Goal: Information Seeking & Learning: Learn about a topic

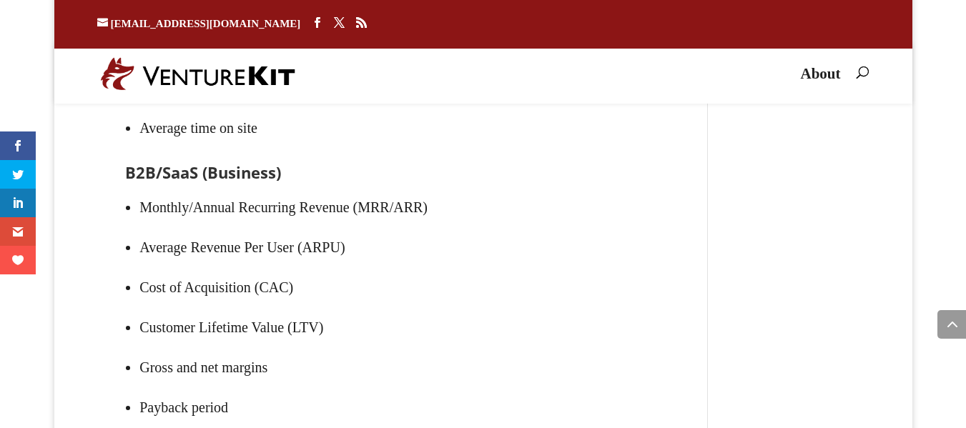
scroll to position [11787, 0]
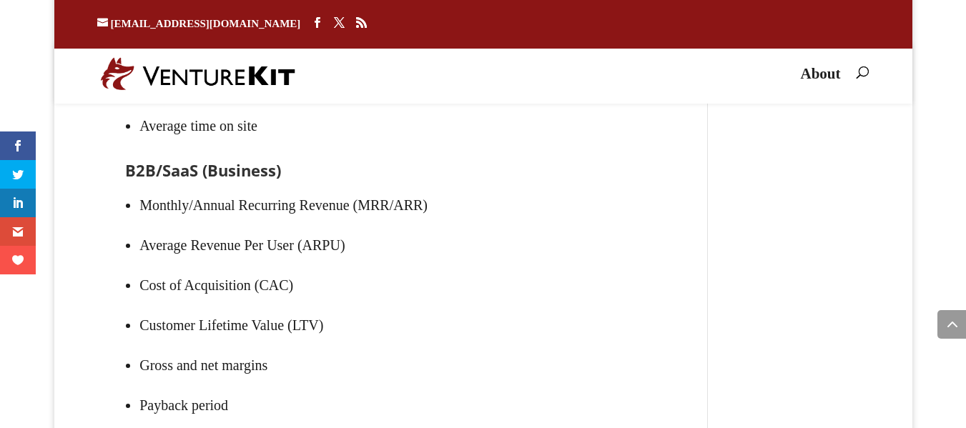
drag, startPoint x: 293, startPoint y: 158, endPoint x: 622, endPoint y: 221, distance: 335.0
drag, startPoint x: 147, startPoint y: 235, endPoint x: 117, endPoint y: 316, distance: 86.9
click at [257, 162] on ul "Unique visitors Viral coefficient (k) Conversion rate (on signup, purchase, or …" at bounding box center [381, 34] width 512 height 257
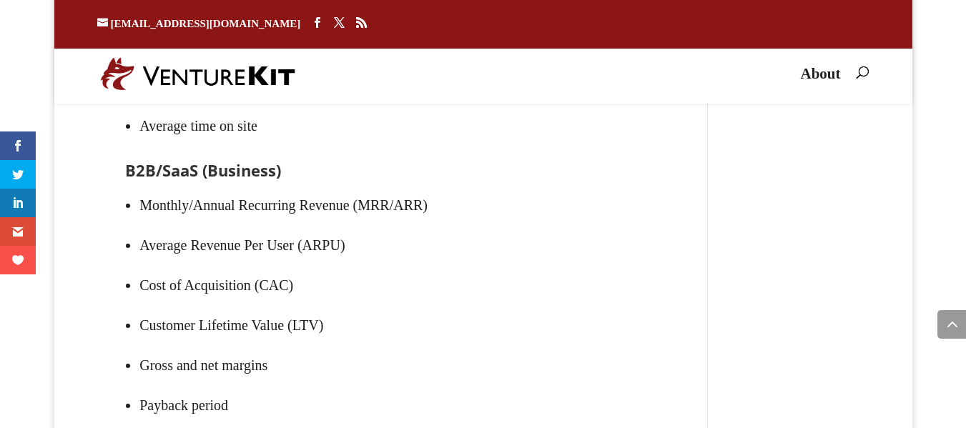
drag, startPoint x: 124, startPoint y: 288, endPoint x: 454, endPoint y: 273, distance: 330.8
click at [207, 26] on li "Conversion rate (on signup, purchase, or other meaningful action)" at bounding box center [388, 6] width 498 height 40
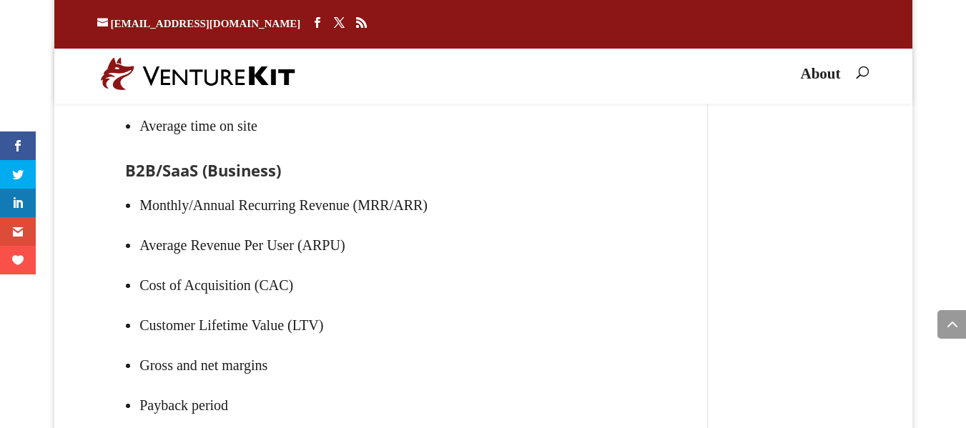
drag, startPoint x: 140, startPoint y: 329, endPoint x: 614, endPoint y: 346, distance: 474.5
click at [614, 26] on li "Conversion rate (on signup, purchase, or other meaningful action)" at bounding box center [388, 6] width 498 height 40
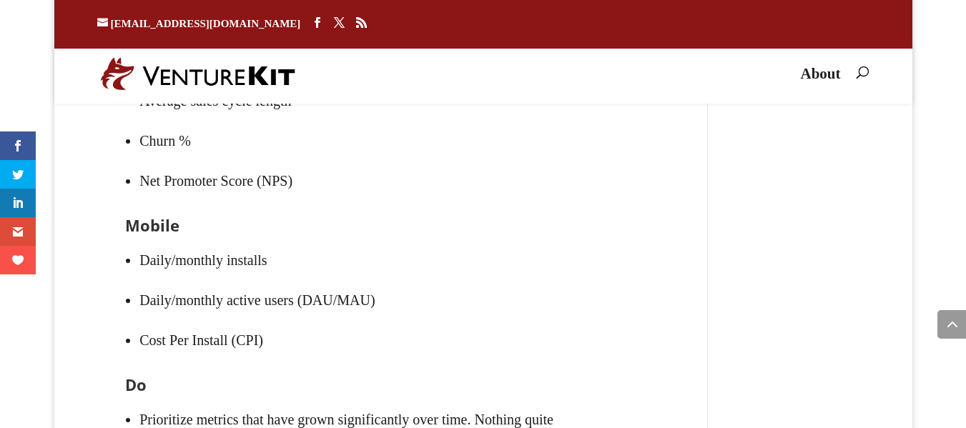
scroll to position [12131, 0]
drag, startPoint x: 132, startPoint y: 230, endPoint x: 413, endPoint y: 233, distance: 280.4
click at [428, 219] on ul "Monthly/Annual Recurring Revenue (MRR/ARR) Average Revenue Per User (ARPU) Cost…" at bounding box center [381, 30] width 512 height 377
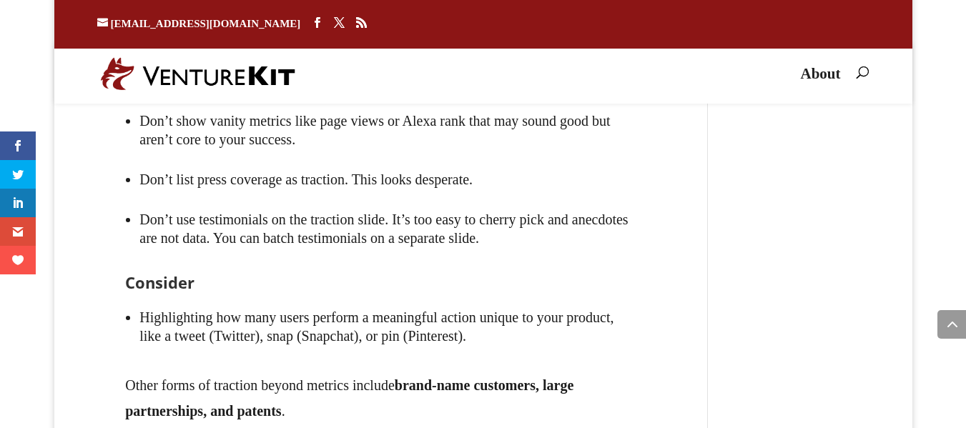
scroll to position [12646, 0]
drag, startPoint x: 164, startPoint y: 237, endPoint x: 654, endPoint y: 242, distance: 490.7
drag, startPoint x: 159, startPoint y: 292, endPoint x: 502, endPoint y: 288, distance: 343.4
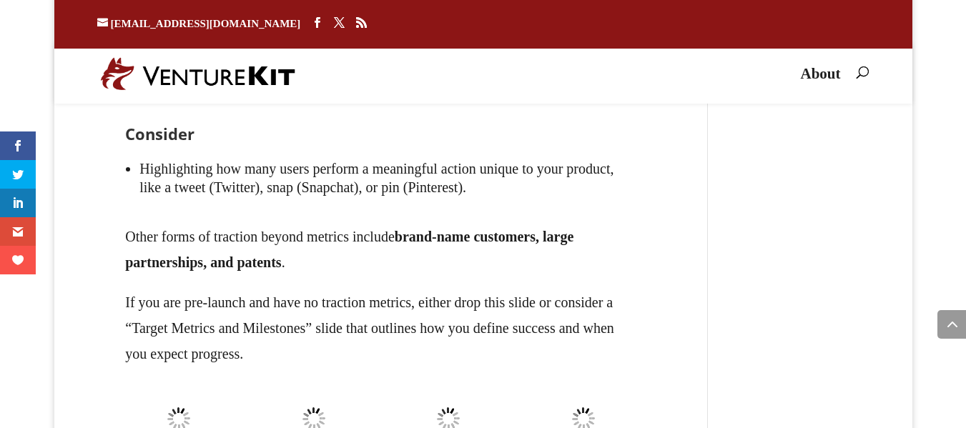
scroll to position [12817, 0]
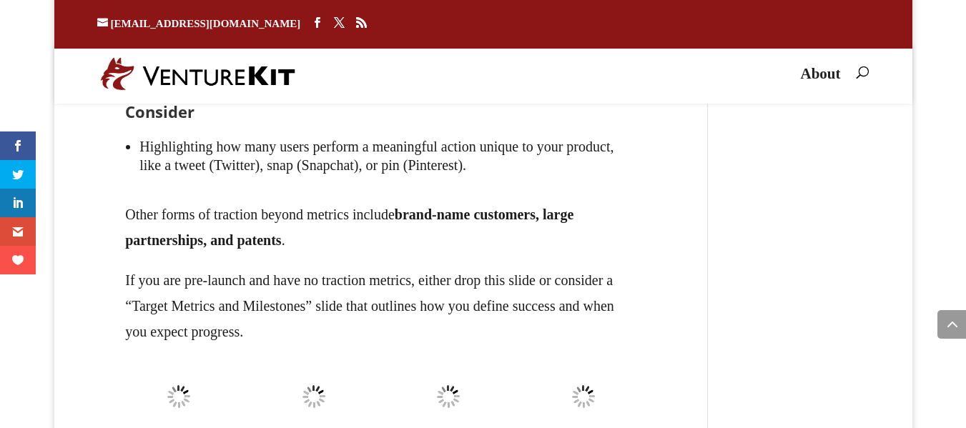
drag, startPoint x: 312, startPoint y: 219, endPoint x: 554, endPoint y: 215, distance: 242.5
drag, startPoint x: 404, startPoint y: 306, endPoint x: 510, endPoint y: 288, distance: 107.5
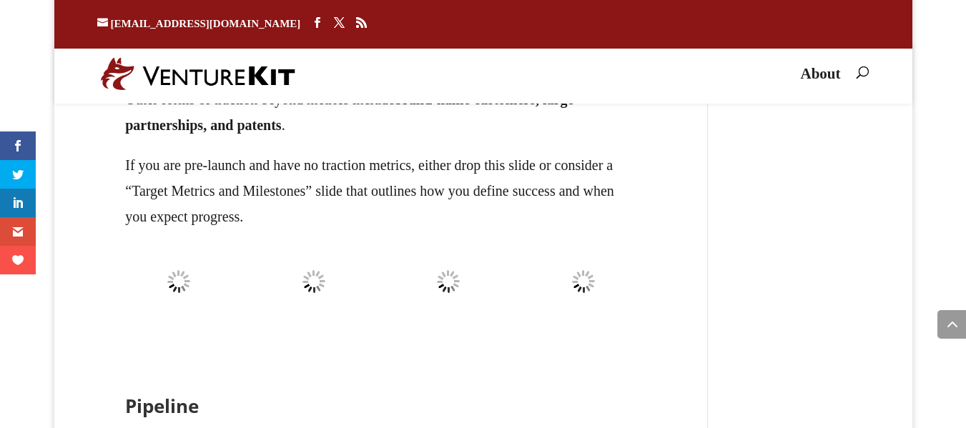
scroll to position [12932, 0]
drag, startPoint x: 555, startPoint y: 288, endPoint x: 609, endPoint y: 289, distance: 53.6
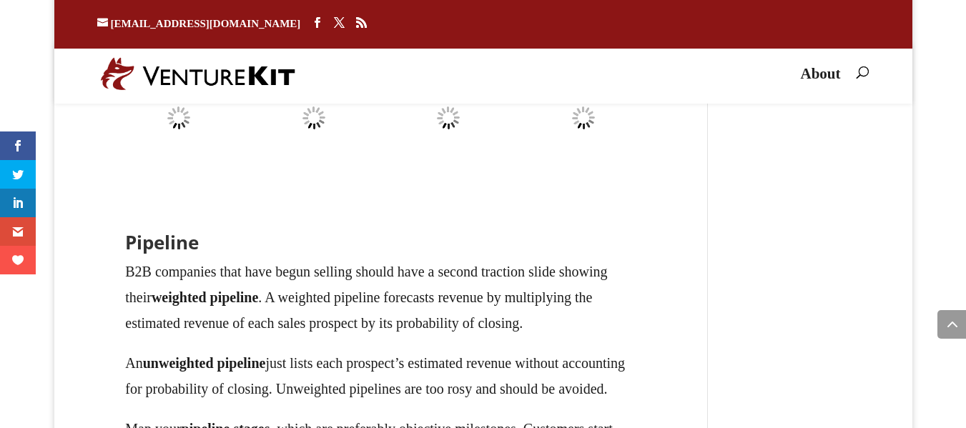
scroll to position [13104, 0]
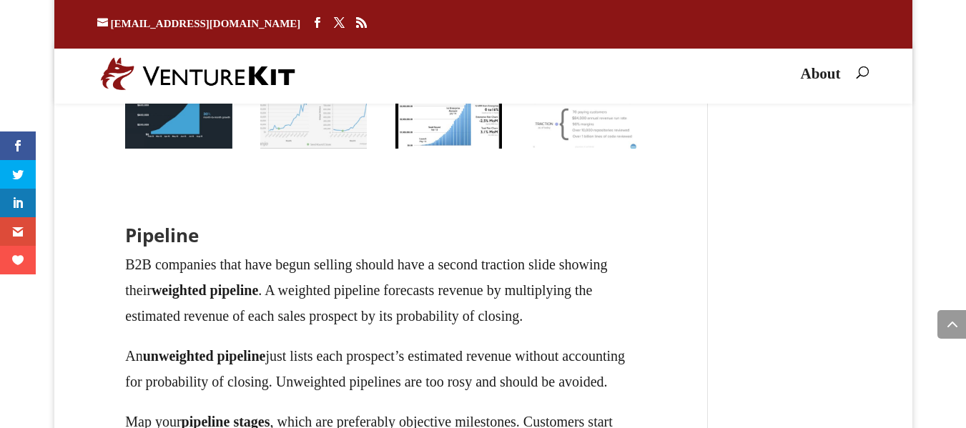
drag, startPoint x: 433, startPoint y: 191, endPoint x: 550, endPoint y: 181, distance: 117.0
drag, startPoint x: 115, startPoint y: 170, endPoint x: 664, endPoint y: 217, distance: 551.3
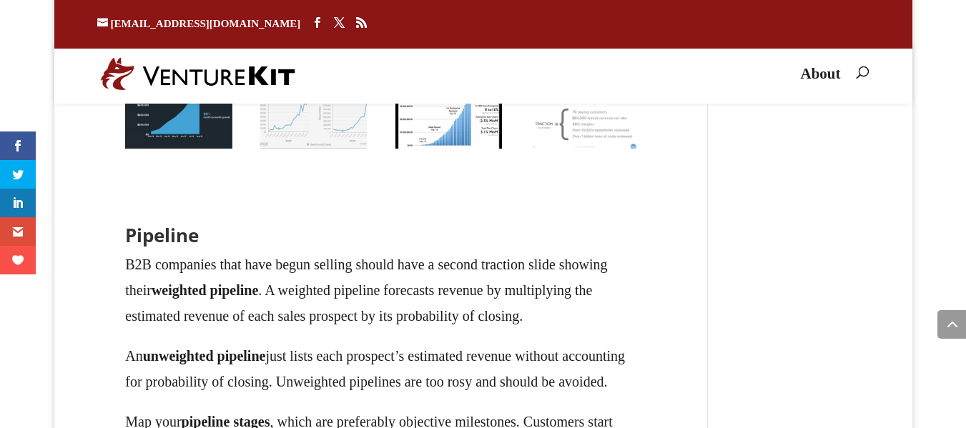
copy li "Highlighting how many users perform a meaningful action unique to your product,…"
drag, startPoint x: 260, startPoint y: 268, endPoint x: 509, endPoint y: 263, distance: 249.0
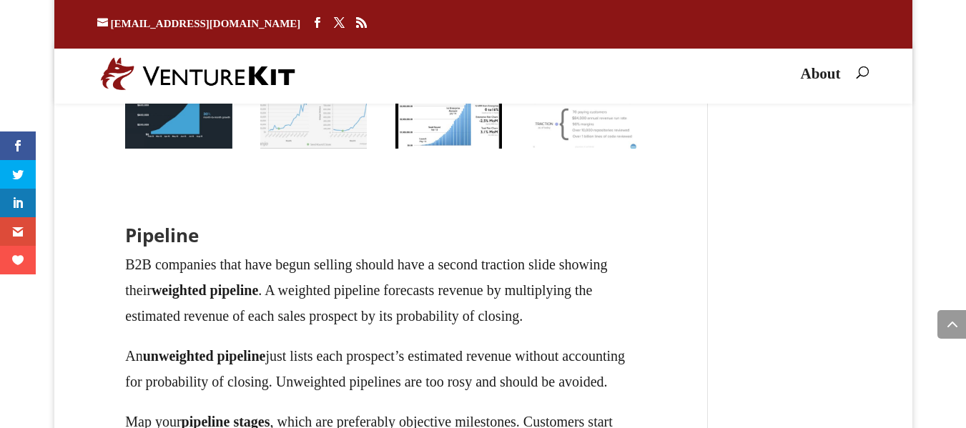
drag, startPoint x: 162, startPoint y: 256, endPoint x: 612, endPoint y: 285, distance: 451.5
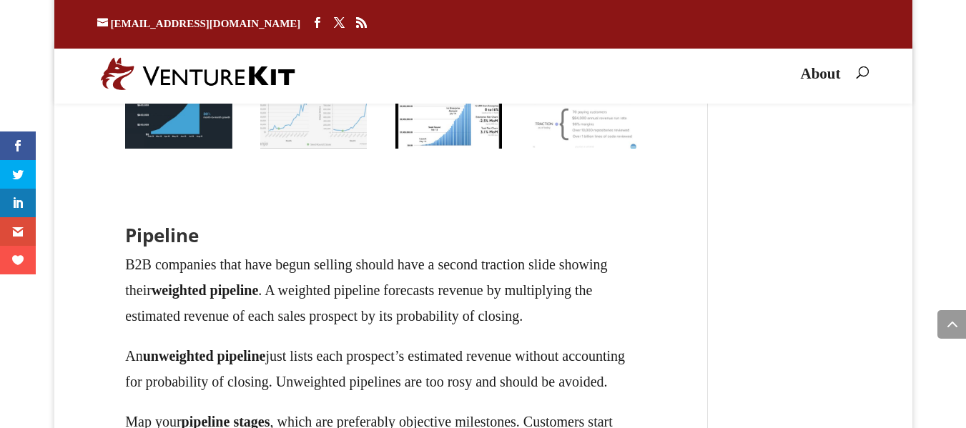
drag, startPoint x: 113, startPoint y: 248, endPoint x: 435, endPoint y: 281, distance: 323.5
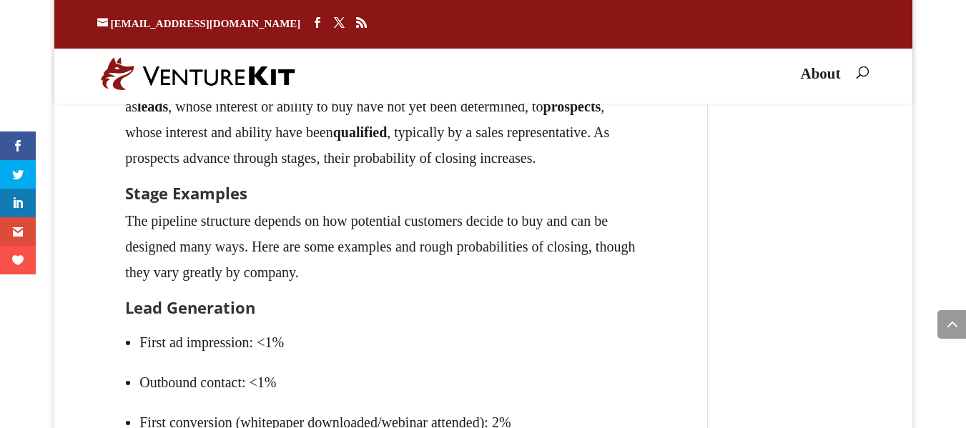
scroll to position [13447, 0]
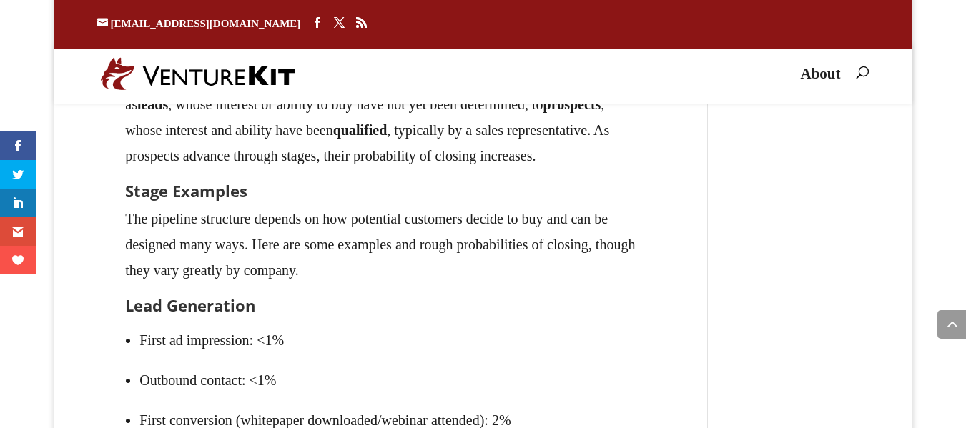
drag, startPoint x: 394, startPoint y: 250, endPoint x: 398, endPoint y: 266, distance: 16.8
drag, startPoint x: 510, startPoint y: 270, endPoint x: 384, endPoint y: 313, distance: 133.0
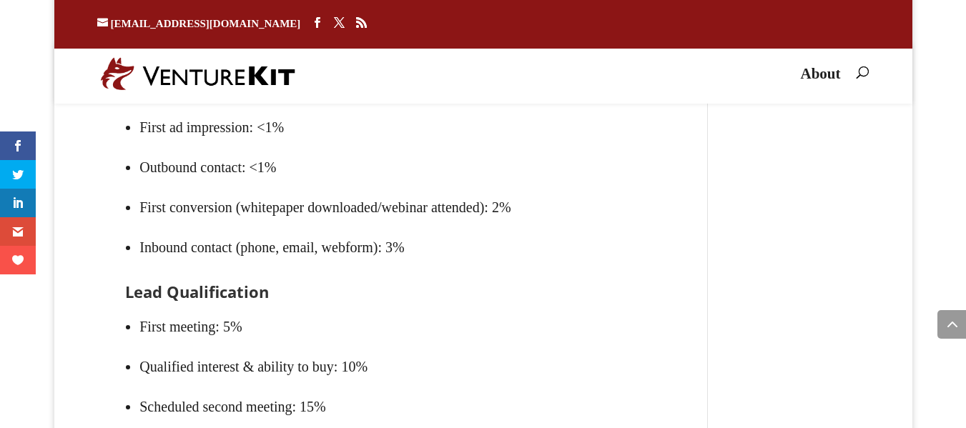
scroll to position [13676, 0]
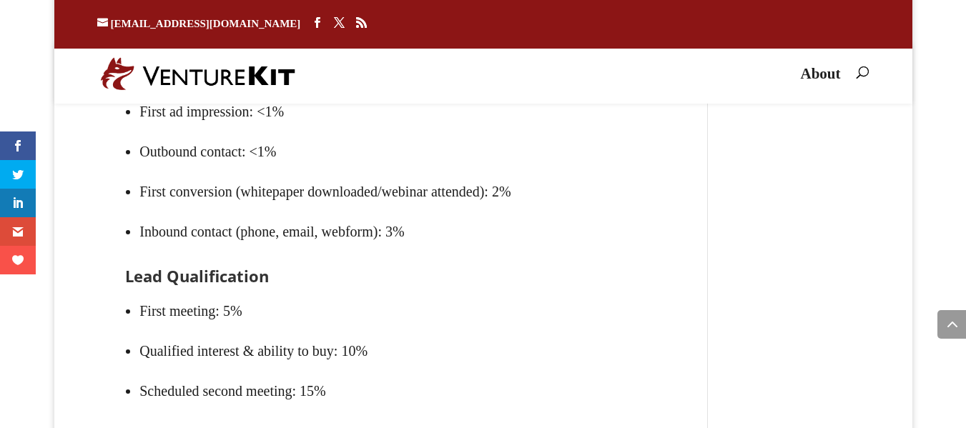
drag, startPoint x: 160, startPoint y: 227, endPoint x: 578, endPoint y: 265, distance: 420.1
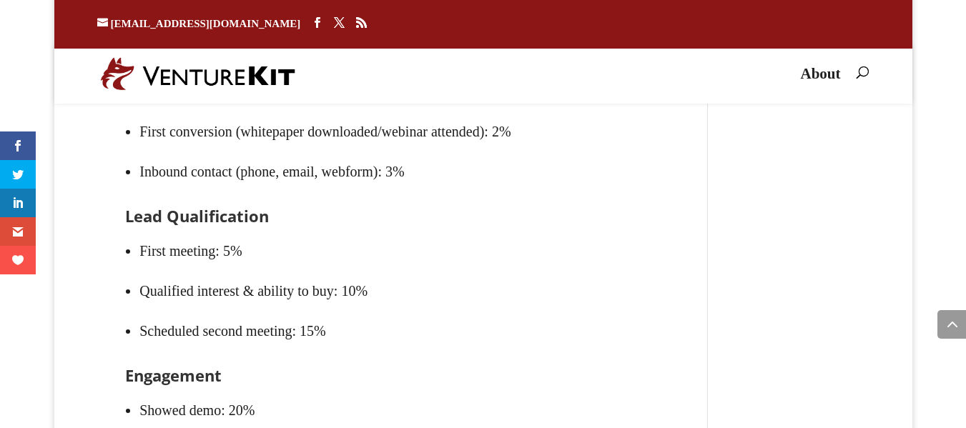
scroll to position [13733, 0]
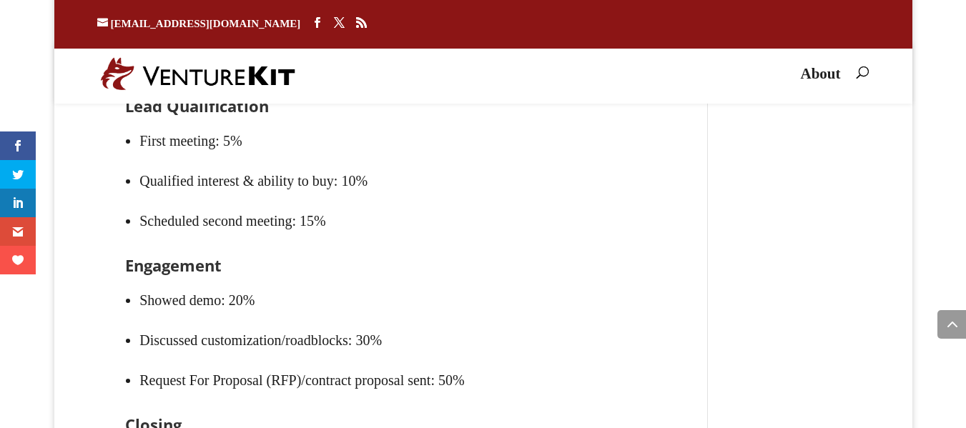
scroll to position [13847, 0]
drag, startPoint x: 205, startPoint y: 205, endPoint x: 676, endPoint y: 250, distance: 473.4
click at [676, 250] on div "How to Make a Pitch Deck by [PERSON_NAME] | [DATE] A fundraising pitch deck is …" at bounding box center [403, 130] width 612 height 27658
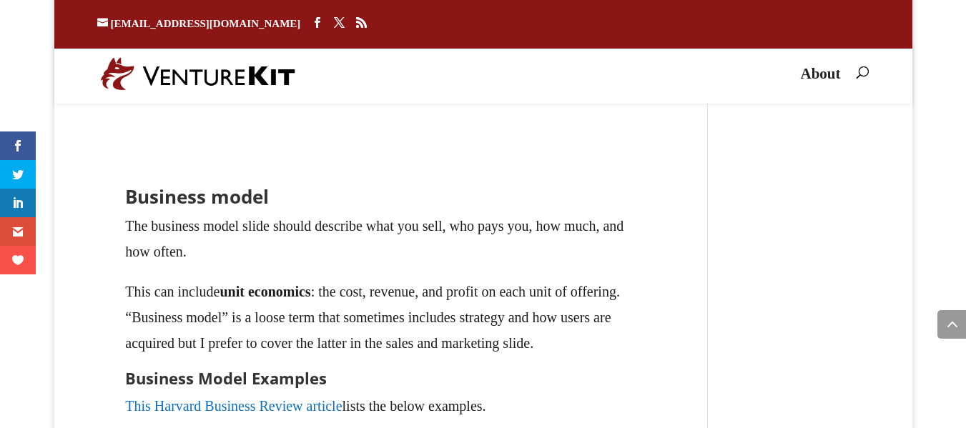
scroll to position [14706, 0]
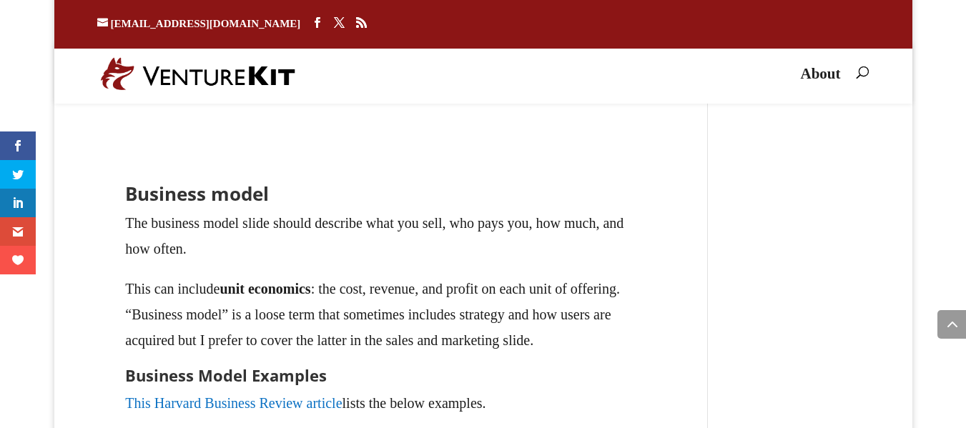
drag, startPoint x: 290, startPoint y: 288, endPoint x: 385, endPoint y: 302, distance: 95.5
drag, startPoint x: 389, startPoint y: 315, endPoint x: 479, endPoint y: 321, distance: 89.6
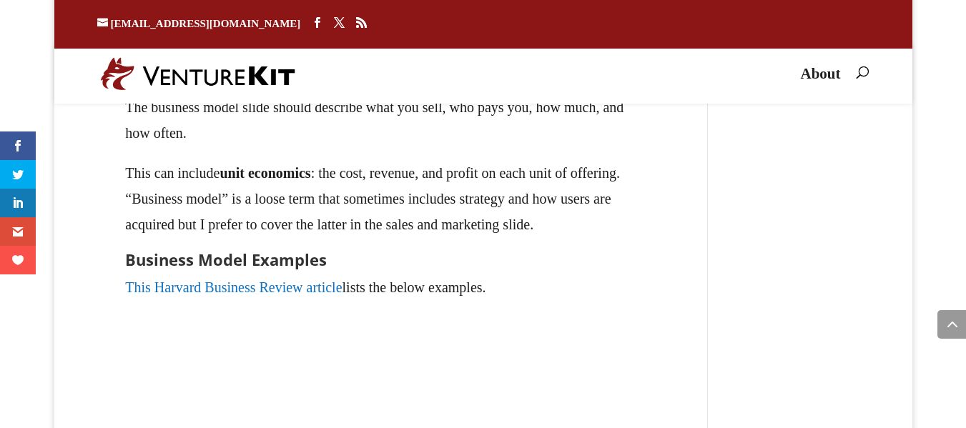
scroll to position [14820, 0]
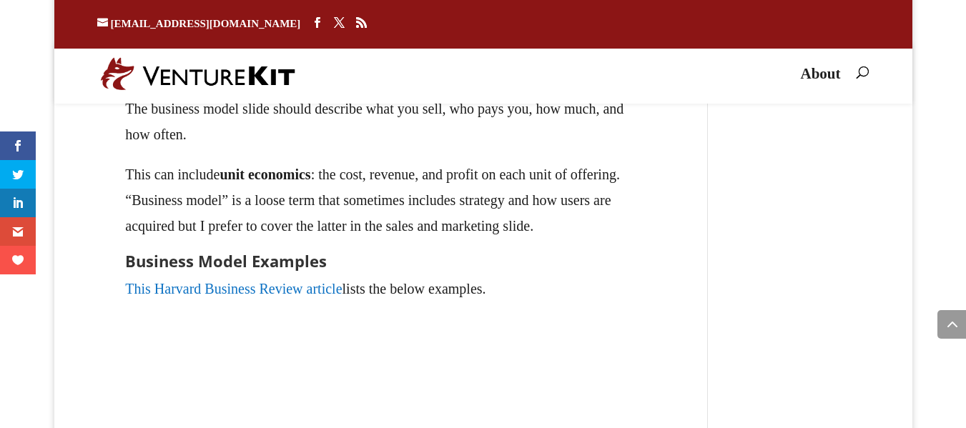
drag, startPoint x: 315, startPoint y: 268, endPoint x: 597, endPoint y: 285, distance: 281.7
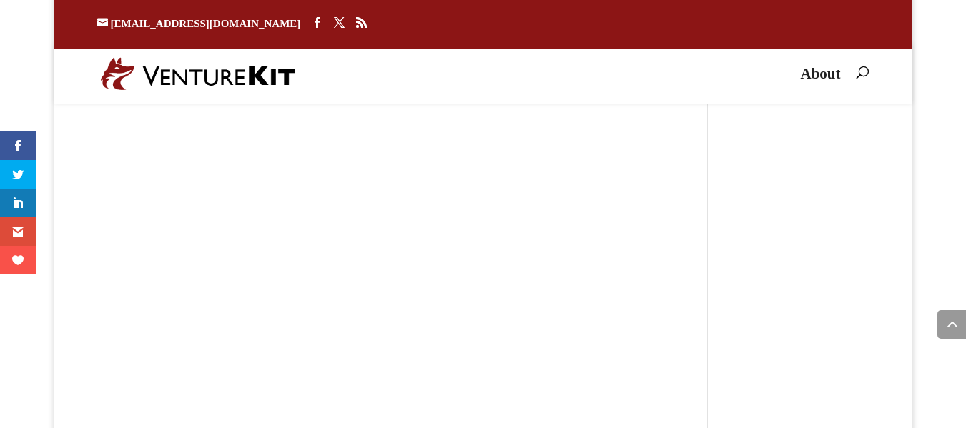
scroll to position [15106, 0]
drag, startPoint x: 393, startPoint y: 234, endPoint x: 614, endPoint y: 242, distance: 221.9
drag, startPoint x: 350, startPoint y: 245, endPoint x: 386, endPoint y: 248, distance: 35.2
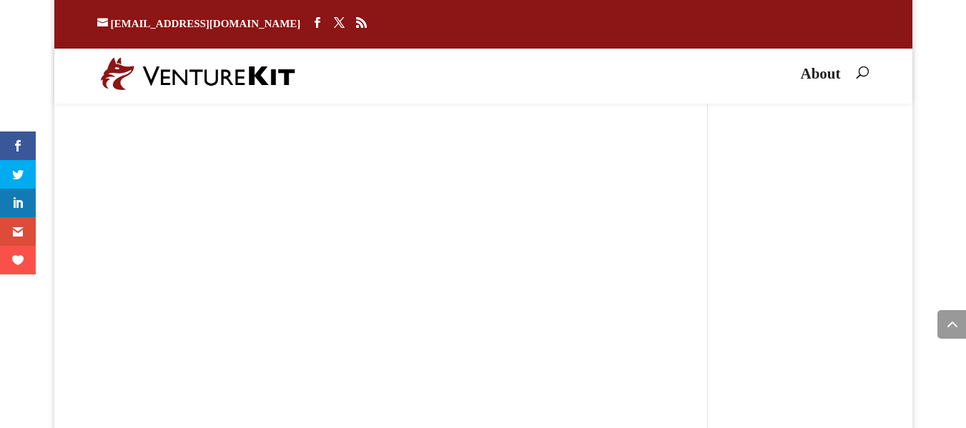
drag, startPoint x: 126, startPoint y: 253, endPoint x: 335, endPoint y: 255, distance: 208.9
drag, startPoint x: 397, startPoint y: 247, endPoint x: 407, endPoint y: 274, distance: 29.0
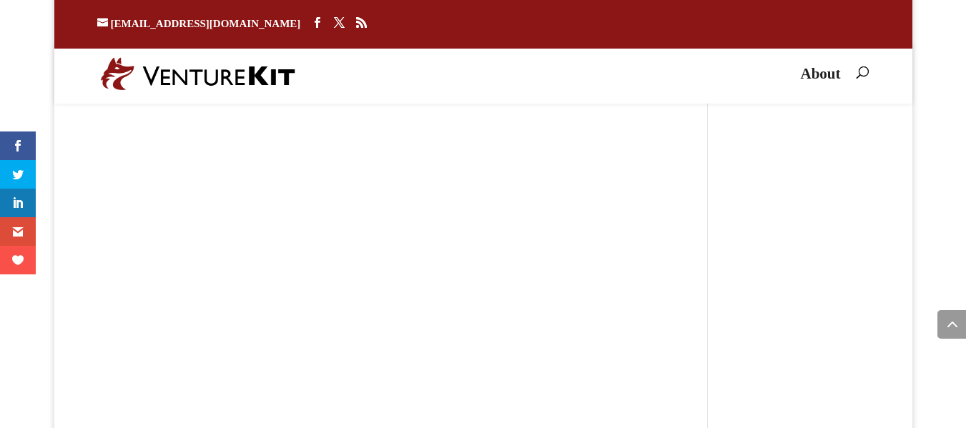
copy p "what you sell, who pays you, how much, and how often."
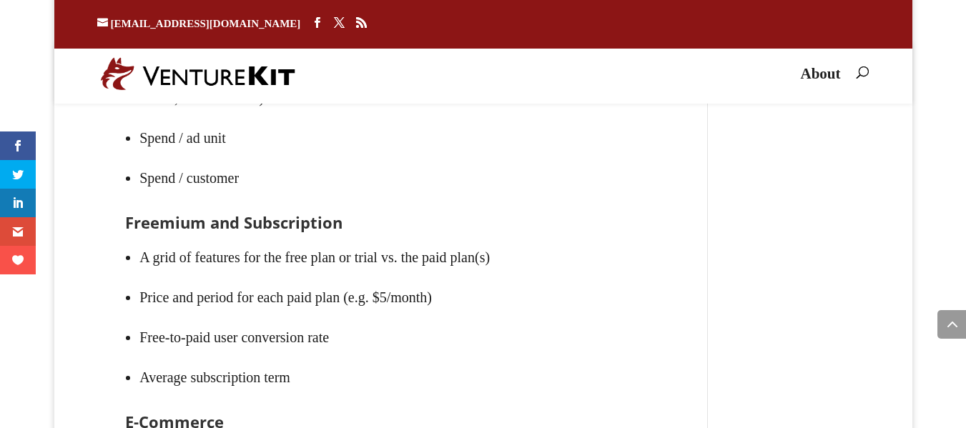
scroll to position [17053, 0]
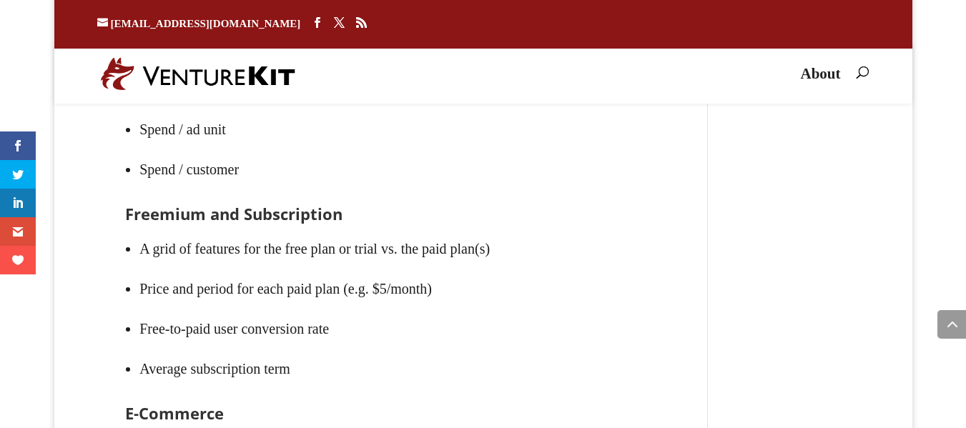
drag, startPoint x: 153, startPoint y: 280, endPoint x: 453, endPoint y: 288, distance: 300.5
drag, startPoint x: 123, startPoint y: 264, endPoint x: 464, endPoint y: 301, distance: 343.2
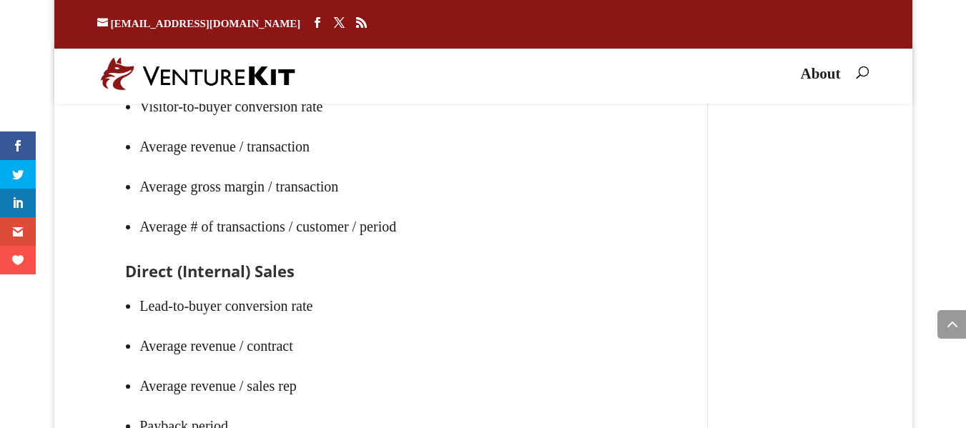
scroll to position [17397, 0]
drag, startPoint x: 193, startPoint y: 197, endPoint x: 87, endPoint y: 173, distance: 109.3
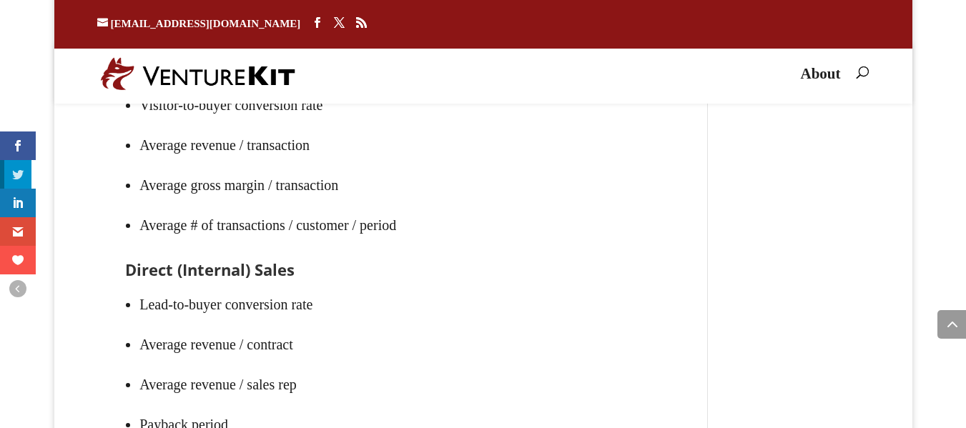
click at [0, 172] on li at bounding box center [15, 174] width 31 height 29
drag, startPoint x: 157, startPoint y: 192, endPoint x: 350, endPoint y: 211, distance: 193.3
drag, startPoint x: 326, startPoint y: 190, endPoint x: 475, endPoint y: 191, distance: 148.8
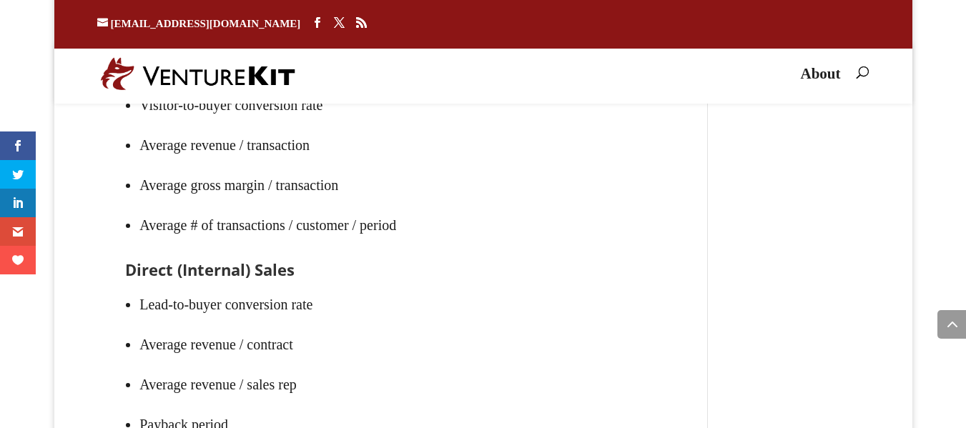
drag, startPoint x: 192, startPoint y: 202, endPoint x: 332, endPoint y: 205, distance: 139.5
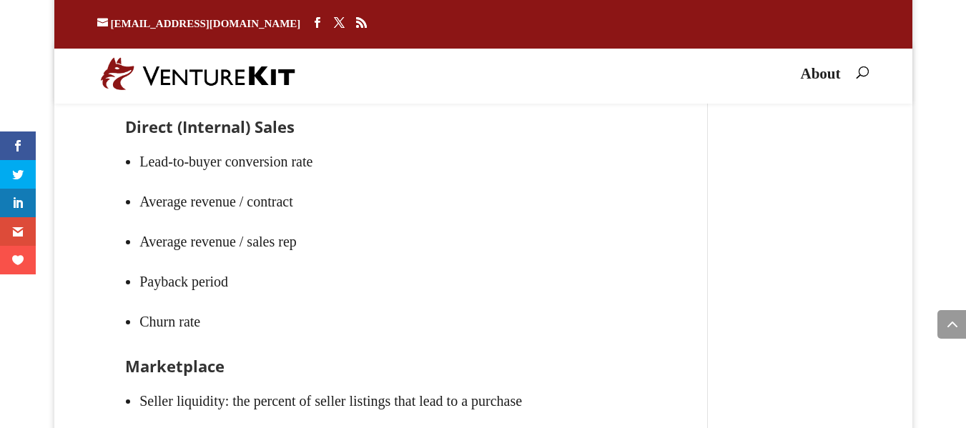
scroll to position [17511, 0]
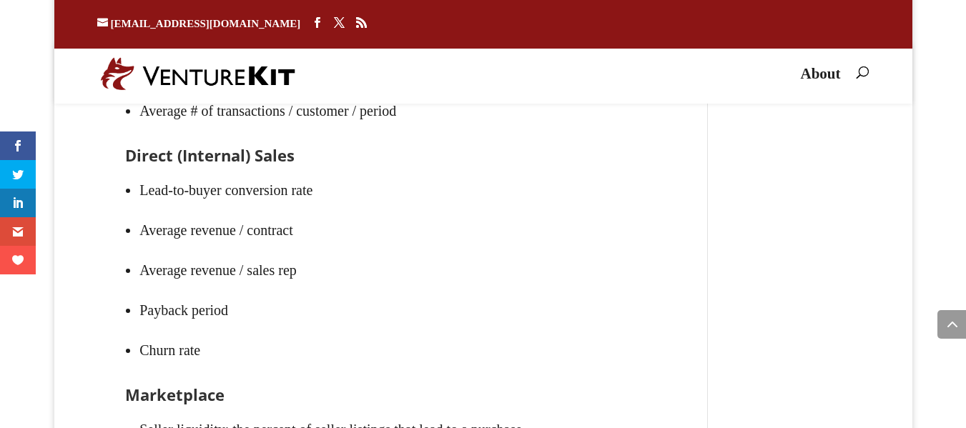
drag, startPoint x: 136, startPoint y: 243, endPoint x: 516, endPoint y: 250, distance: 379.9
drag, startPoint x: 127, startPoint y: 250, endPoint x: 604, endPoint y: 252, distance: 477.8
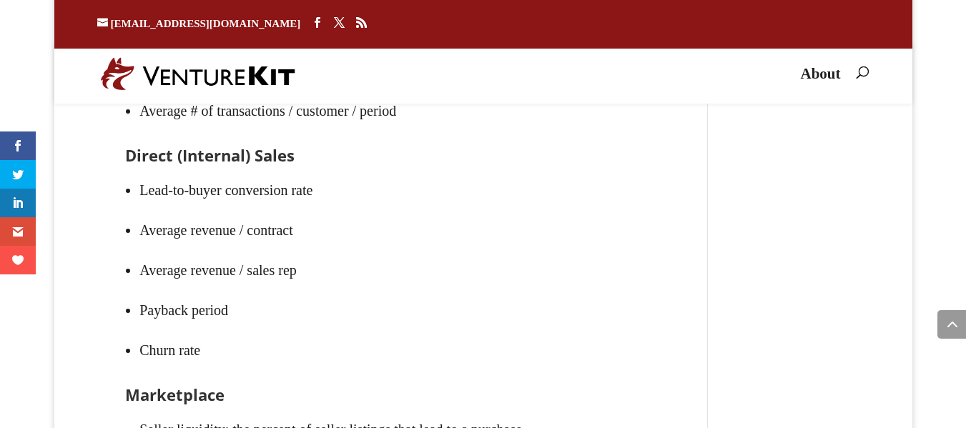
copy li "A grid of features for the free plan or trial vs. the paid plan(s)"
drag, startPoint x: 335, startPoint y: 368, endPoint x: 114, endPoint y: 190, distance: 283.3
drag, startPoint x: 325, startPoint y: 363, endPoint x: 102, endPoint y: 211, distance: 270.8
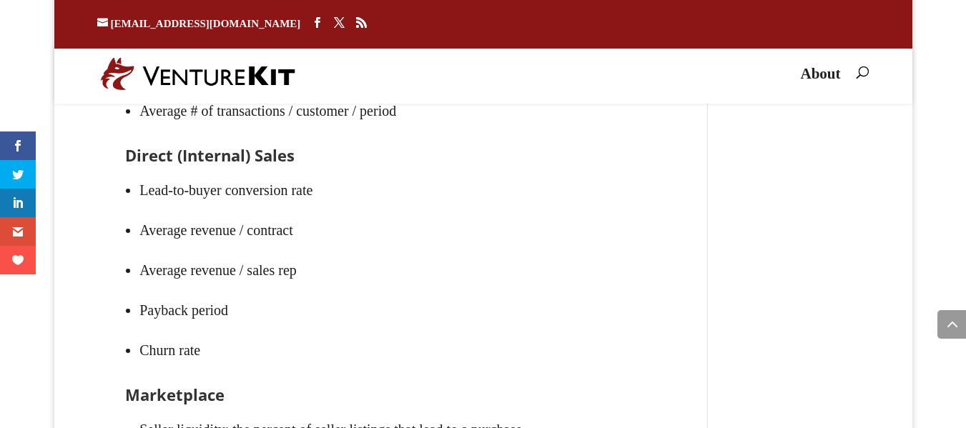
copy div "Freemium and Subscription A grid of features for the free plan or trial vs. the…"
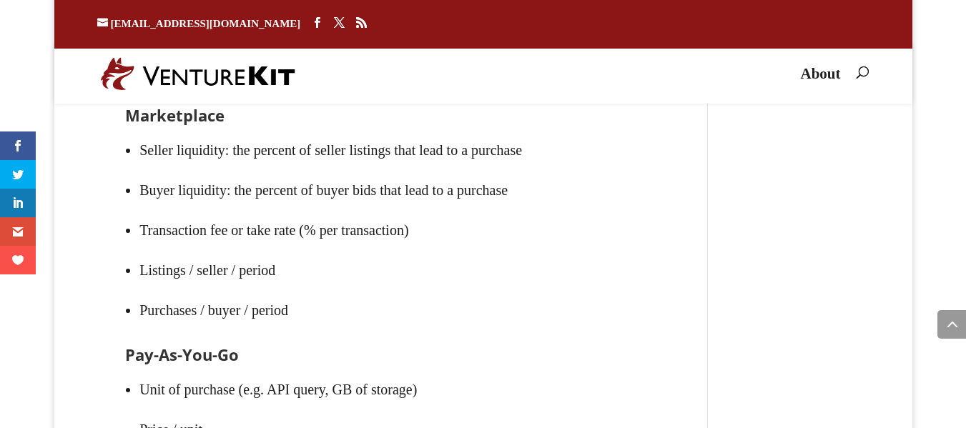
scroll to position [17797, 0]
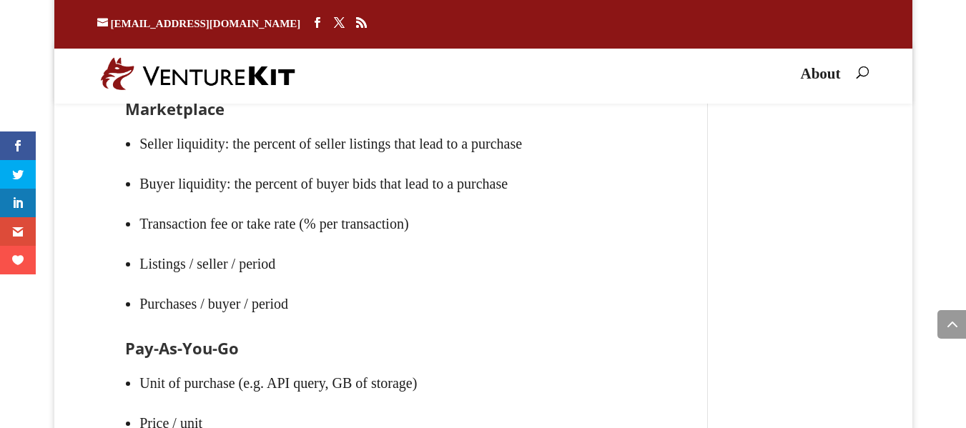
drag, startPoint x: 144, startPoint y: 167, endPoint x: 247, endPoint y: 262, distance: 139.2
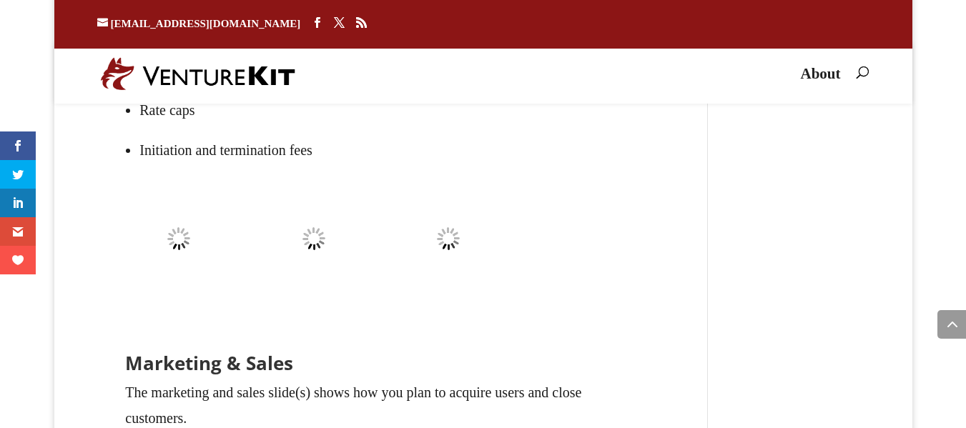
scroll to position [18198, 0]
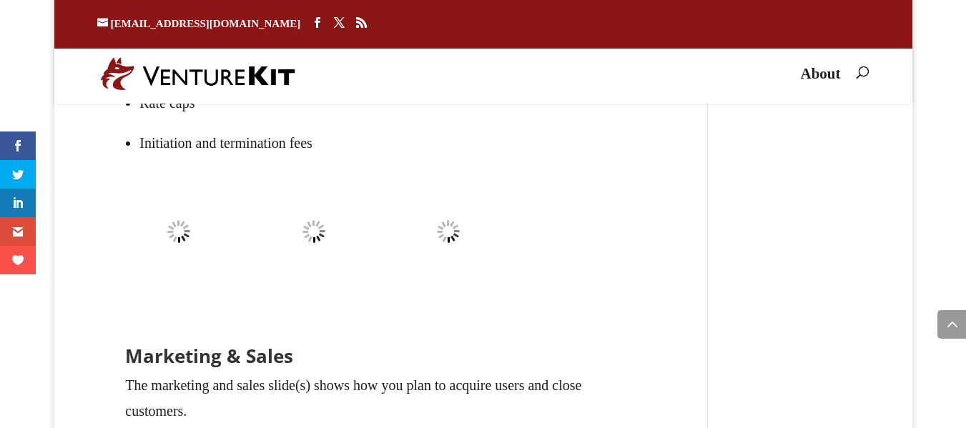
drag, startPoint x: 153, startPoint y: 148, endPoint x: 392, endPoint y: 196, distance: 243.7
drag, startPoint x: 117, startPoint y: 154, endPoint x: 404, endPoint y: 175, distance: 287.5
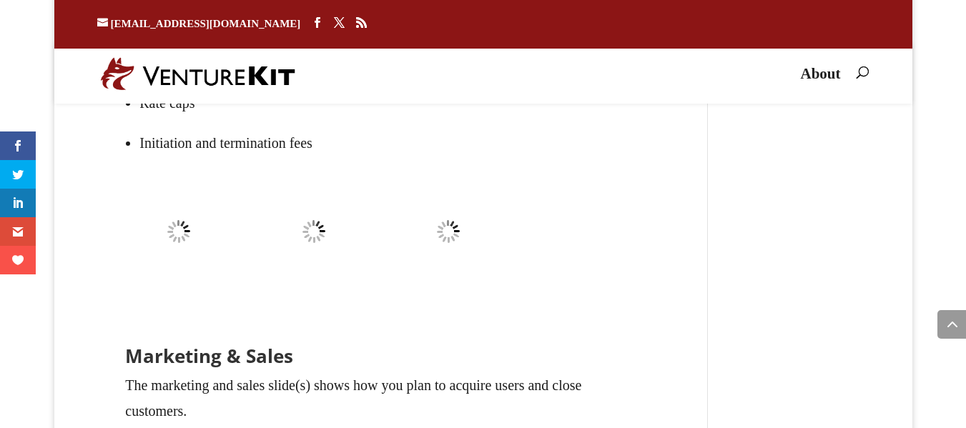
drag, startPoint x: 129, startPoint y: 193, endPoint x: 580, endPoint y: 195, distance: 450.6
drag, startPoint x: 128, startPoint y: 194, endPoint x: 144, endPoint y: 195, distance: 16.5
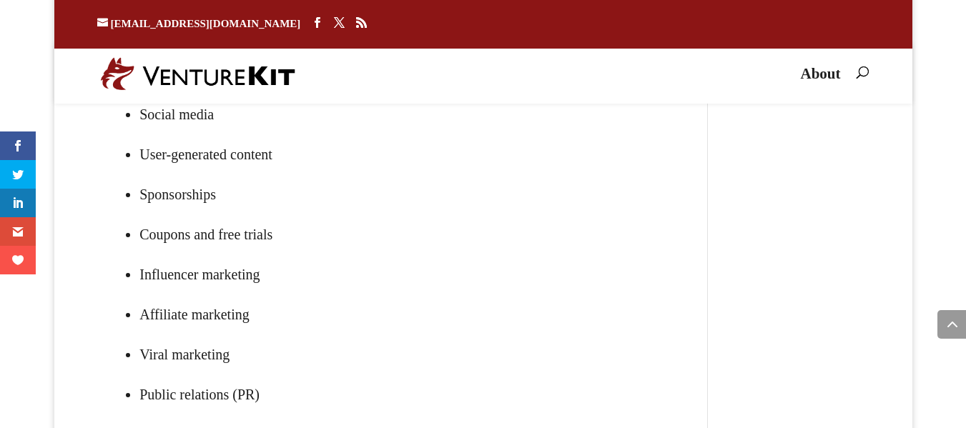
scroll to position [18941, 0]
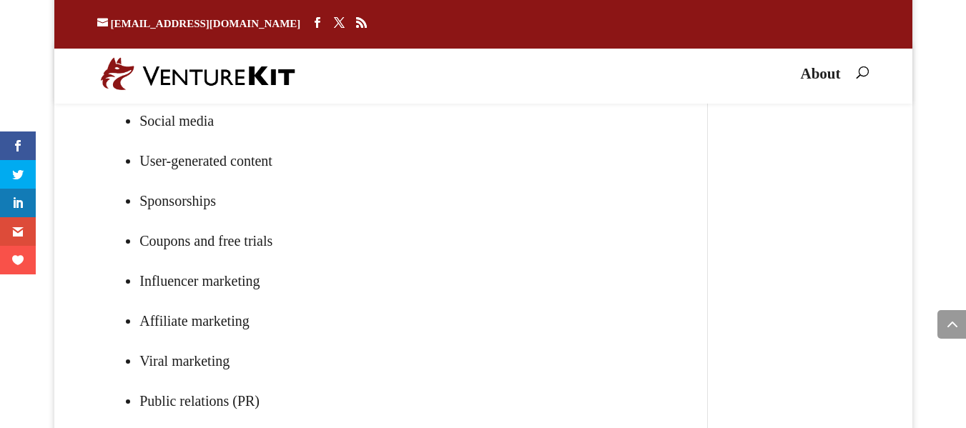
drag, startPoint x: 180, startPoint y: 171, endPoint x: 519, endPoint y: 313, distance: 368.1
click at [520, 315] on div "Marketing & Sales The marketing and sales slide(s) shows how you plan to acquir…" at bounding box center [381, 167] width 512 height 1129
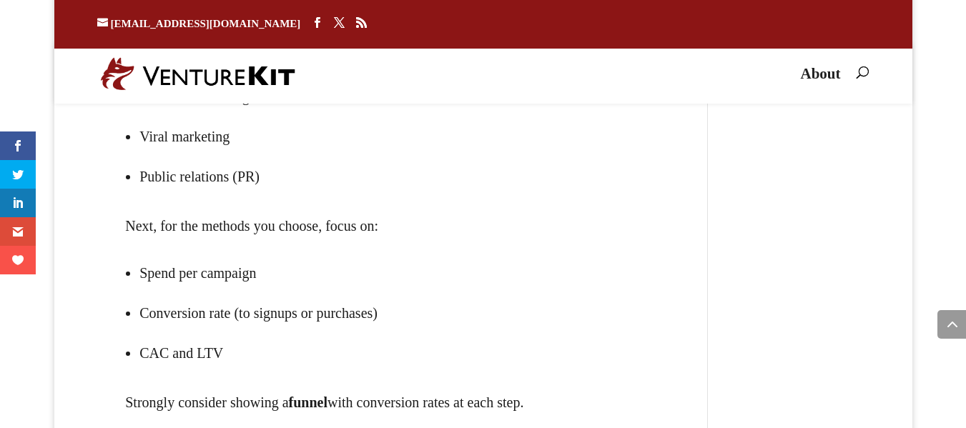
scroll to position [19170, 0]
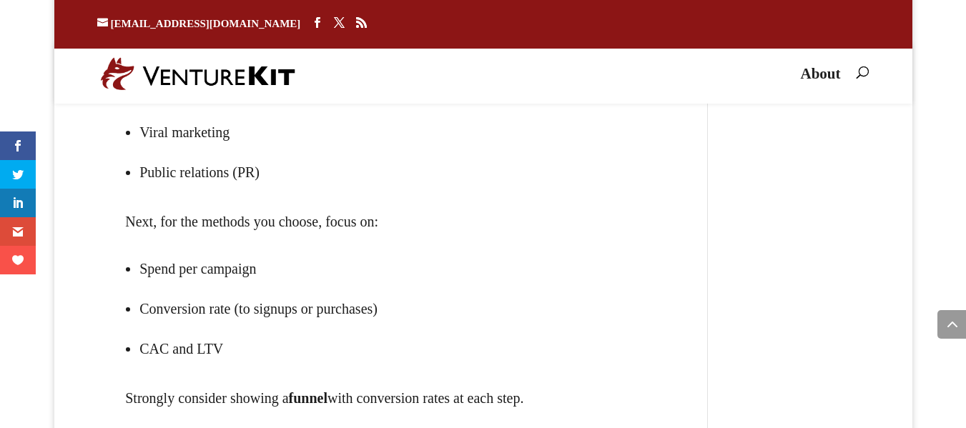
drag, startPoint x: 98, startPoint y: 124, endPoint x: 188, endPoint y: 182, distance: 106.8
drag, startPoint x: 157, startPoint y: 205, endPoint x: 407, endPoint y: 252, distance: 253.9
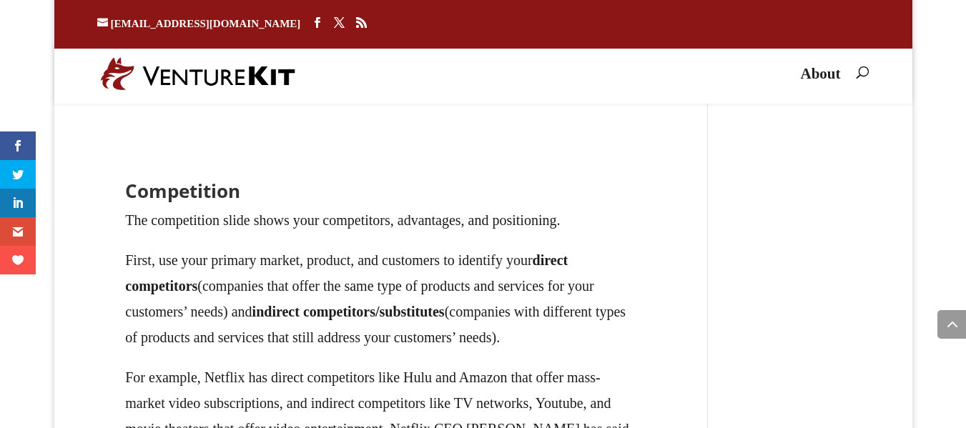
scroll to position [19685, 0]
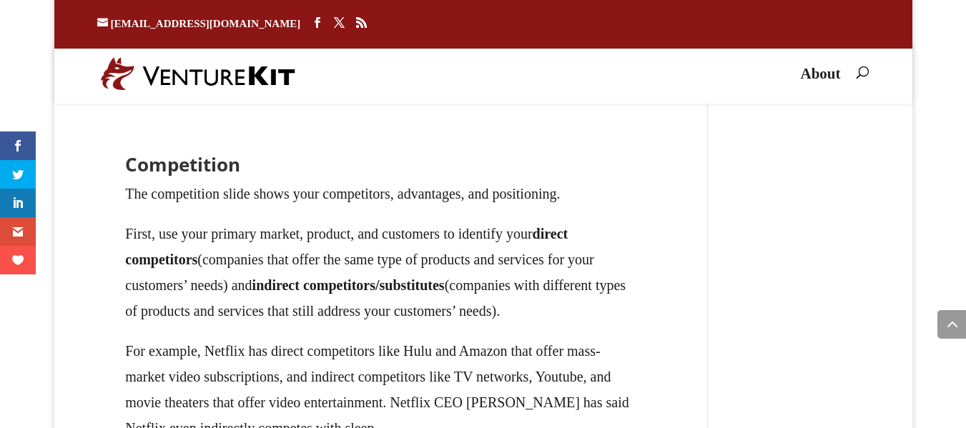
drag, startPoint x: 330, startPoint y: 167, endPoint x: 230, endPoint y: 210, distance: 109.2
drag, startPoint x: 146, startPoint y: 215, endPoint x: 207, endPoint y: 255, distance: 73.2
drag, startPoint x: 186, startPoint y: 249, endPoint x: 215, endPoint y: 247, distance: 28.6
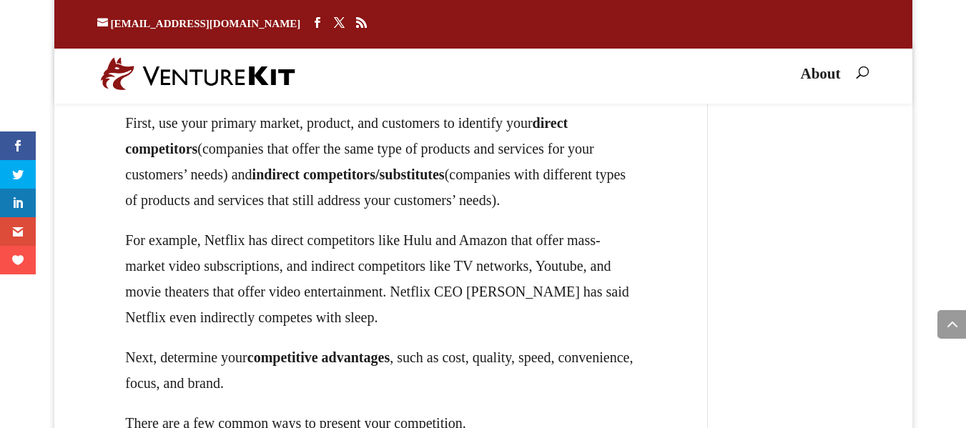
scroll to position [19800, 0]
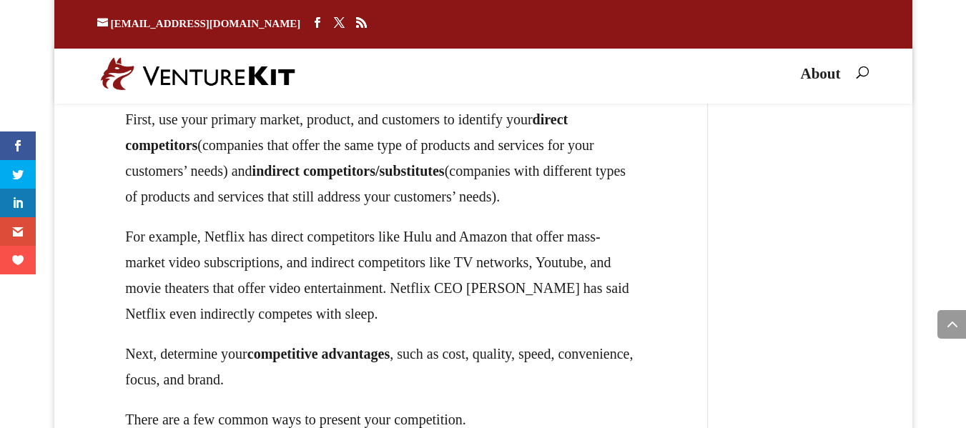
drag, startPoint x: 215, startPoint y: 265, endPoint x: 558, endPoint y: 298, distance: 345.0
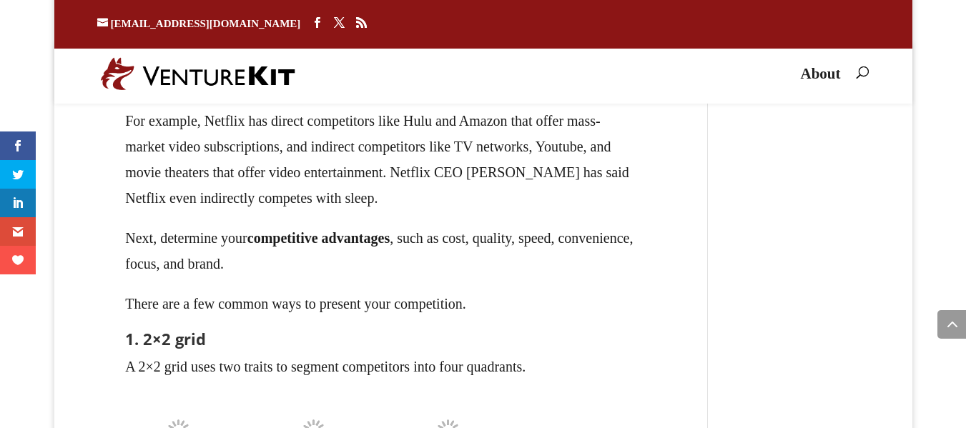
scroll to position [19914, 0]
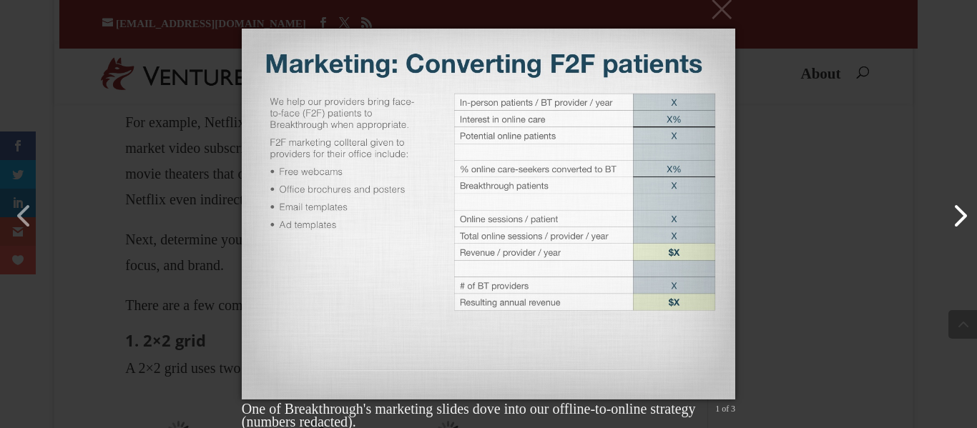
click at [941, 212] on button "button" at bounding box center [953, 209] width 34 height 34
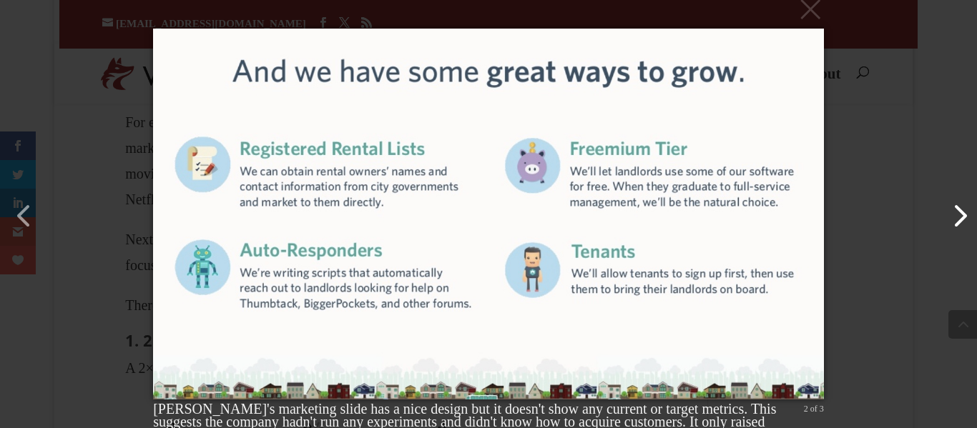
click at [954, 225] on button "button" at bounding box center [953, 209] width 34 height 34
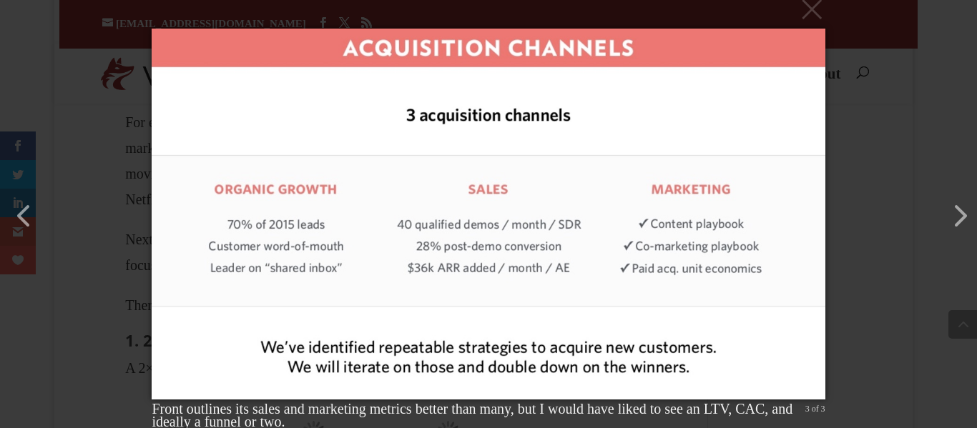
click at [908, 36] on div "× Front outlines its sales and marketing metrics better than many, but I would …" at bounding box center [488, 214] width 977 height 428
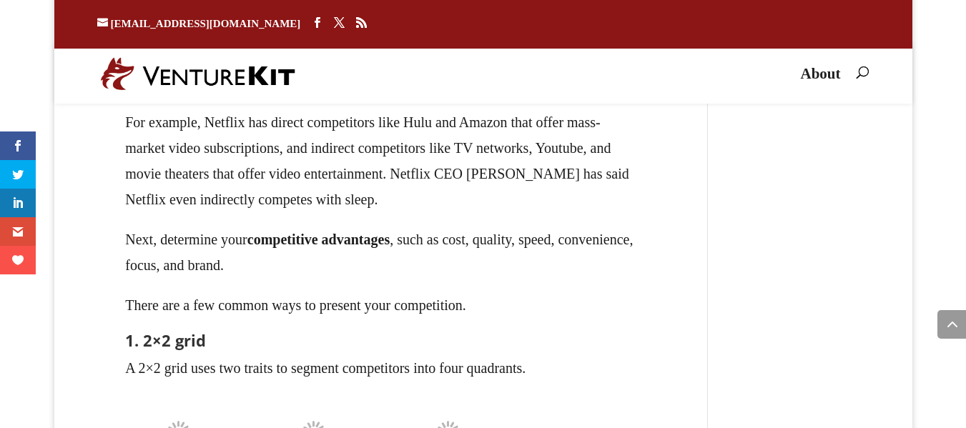
drag, startPoint x: 88, startPoint y: 132, endPoint x: 635, endPoint y: 139, distance: 547.2
drag, startPoint x: 551, startPoint y: 147, endPoint x: 623, endPoint y: 195, distance: 86.5
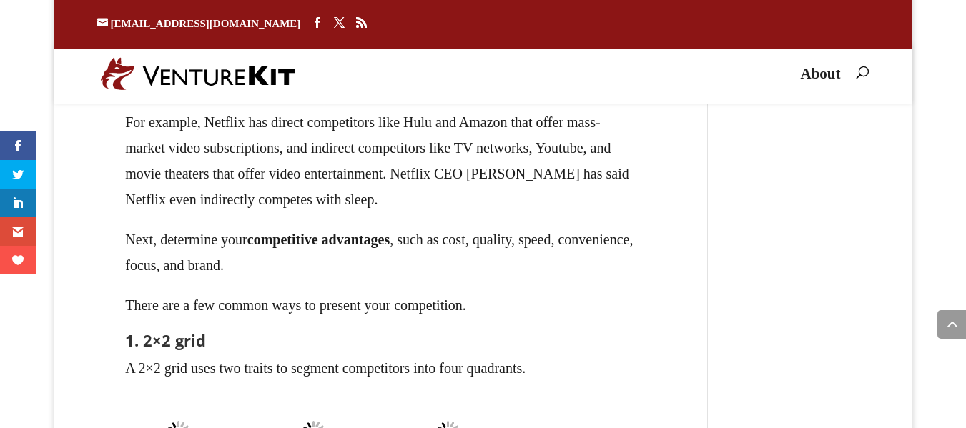
copy p "The ideal pitch shows a profitable machine for acquiring customers – LTV > CAC …"
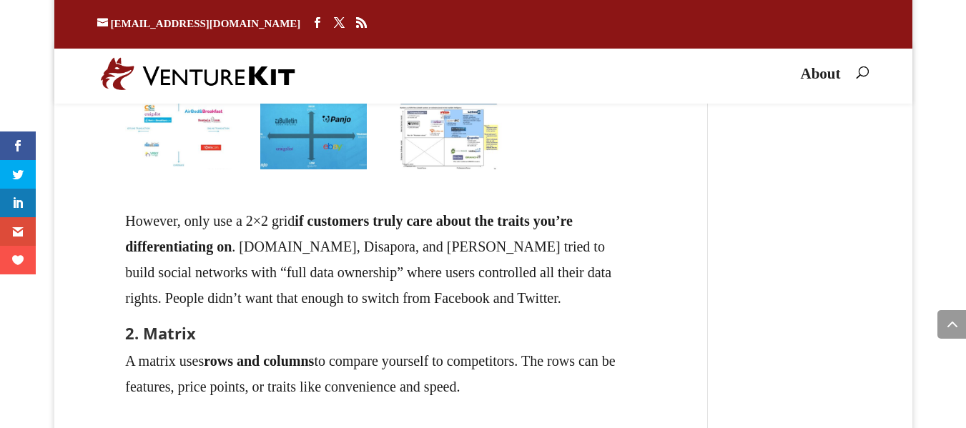
scroll to position [20210, 0]
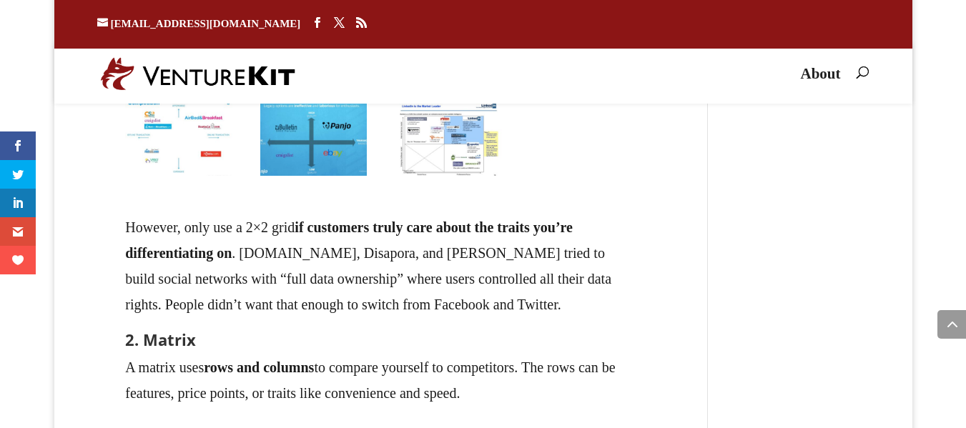
drag, startPoint x: 176, startPoint y: 168, endPoint x: 436, endPoint y: 265, distance: 277.9
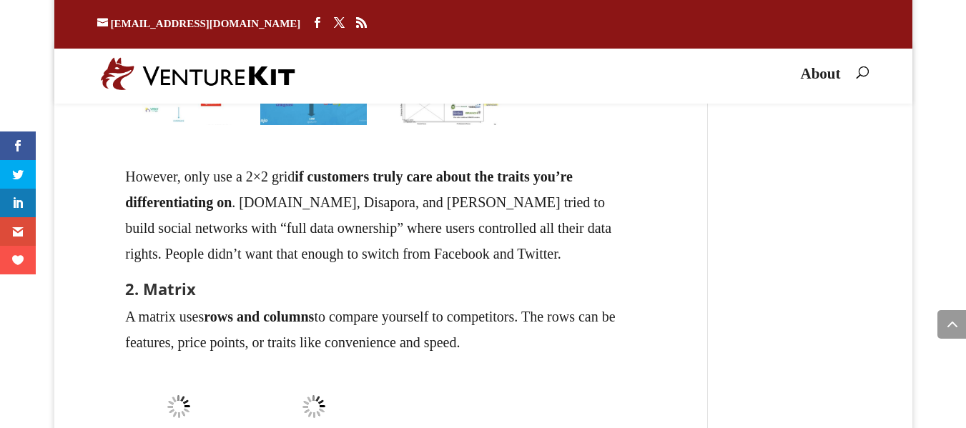
scroll to position [20267, 0]
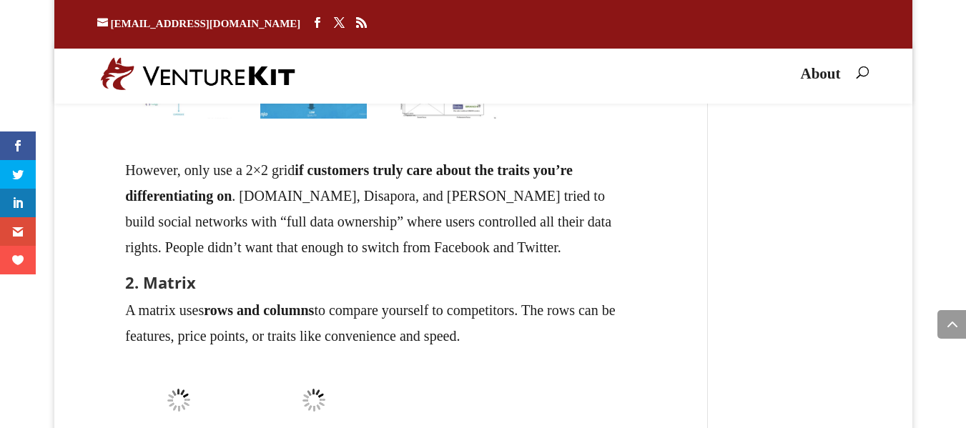
drag, startPoint x: 170, startPoint y: 242, endPoint x: 564, endPoint y: 305, distance: 399.0
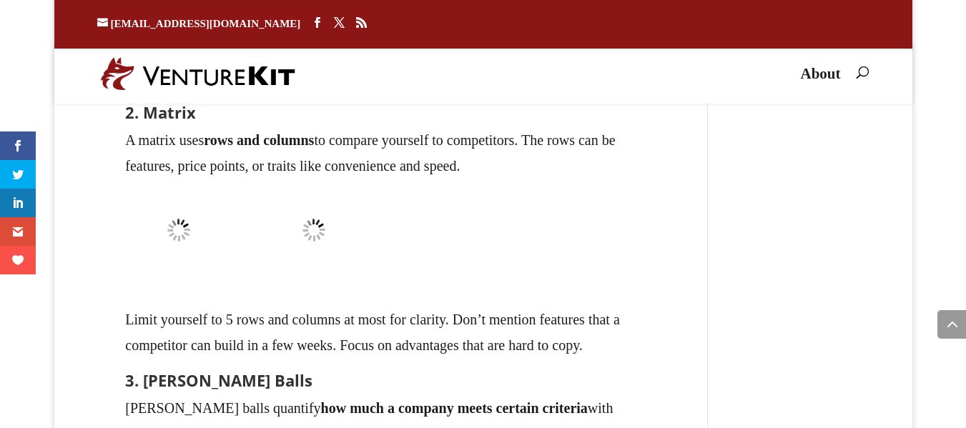
scroll to position [20439, 0]
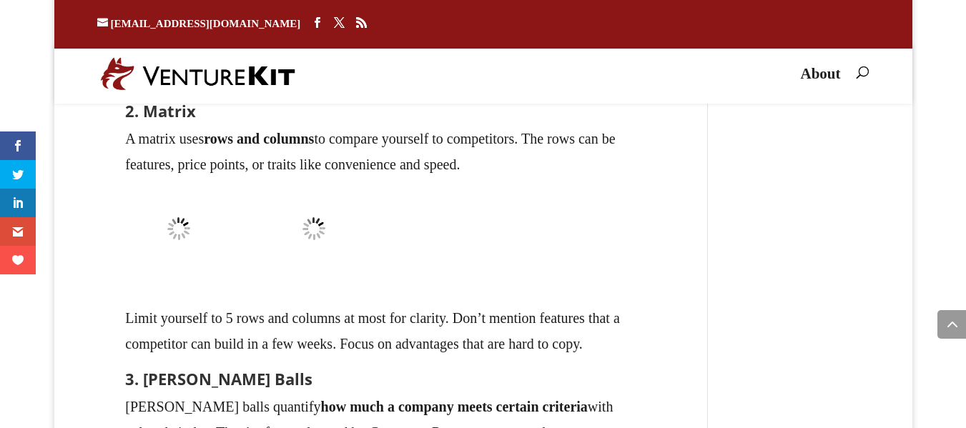
drag, startPoint x: 131, startPoint y: 211, endPoint x: 139, endPoint y: 205, distance: 10.2
drag, startPoint x: 156, startPoint y: 197, endPoint x: 299, endPoint y: 197, distance: 143.1
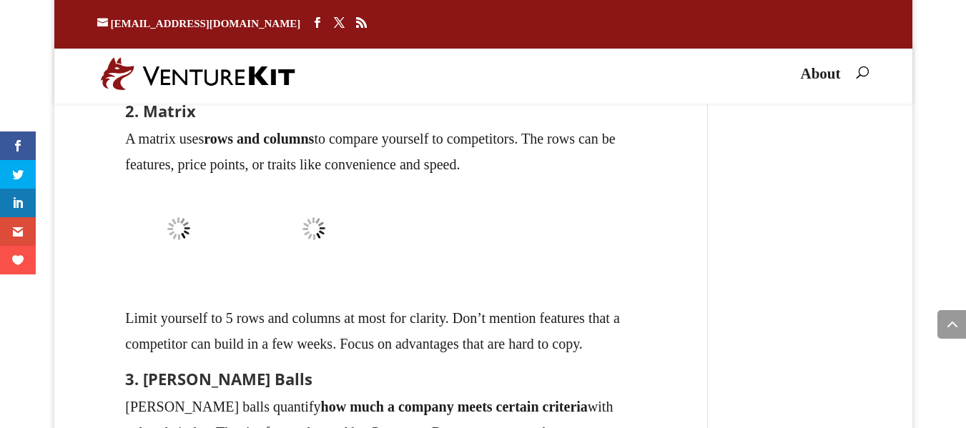
drag, startPoint x: 117, startPoint y: 191, endPoint x: 639, endPoint y: 225, distance: 523.2
click at [639, 225] on div "Competition The competition slide shows your competitors, advantages, and posit…" at bounding box center [381, 195] width 569 height 1665
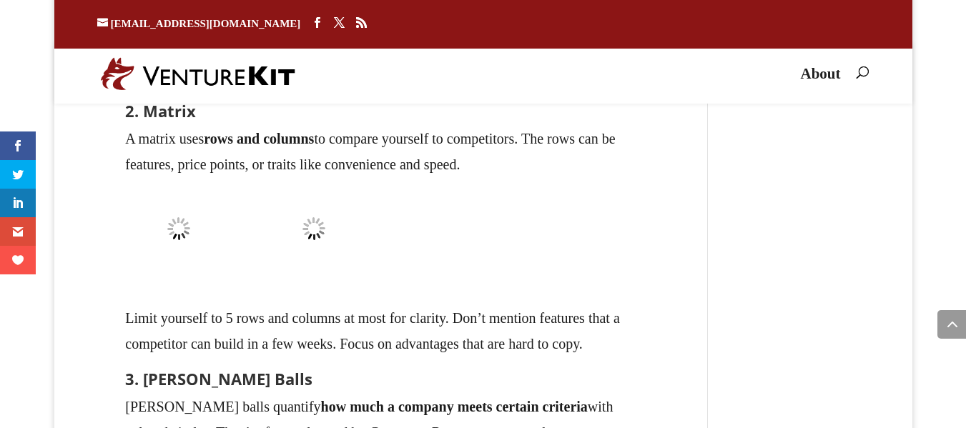
drag, startPoint x: 330, startPoint y: 227, endPoint x: 511, endPoint y: 186, distance: 185.7
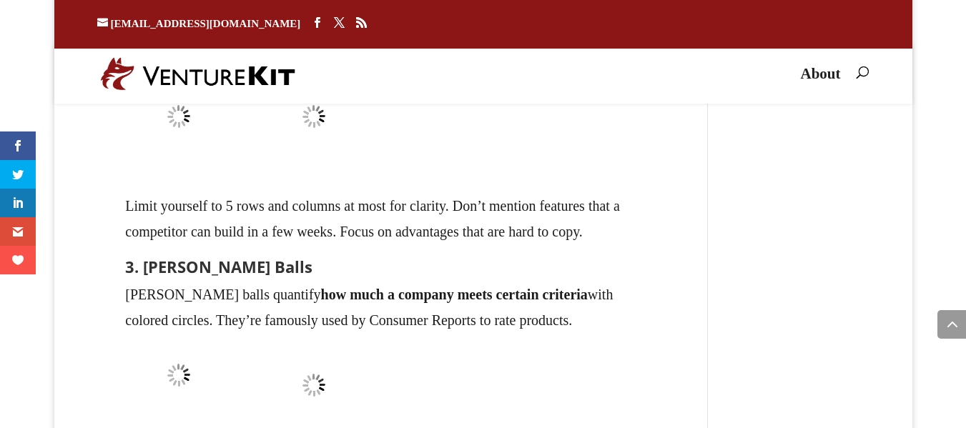
scroll to position [20553, 0]
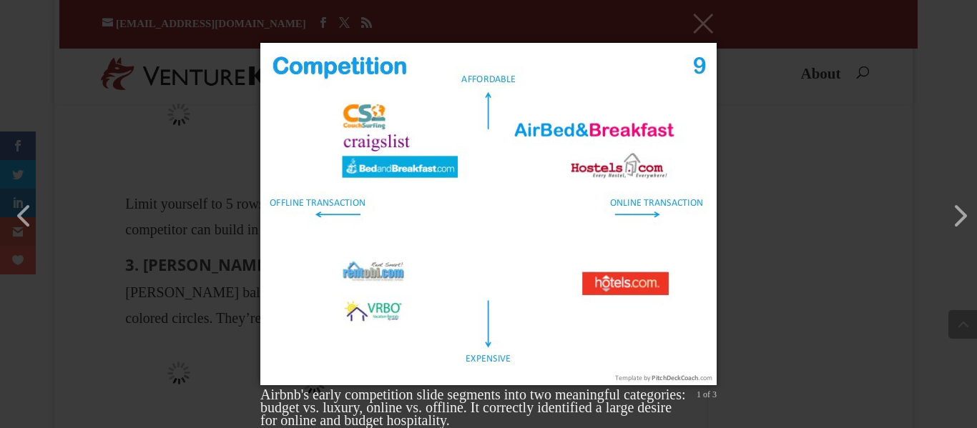
click at [818, 84] on div "× Airbnb's early competition slide segments into two meaningful categories: bud…" at bounding box center [488, 214] width 977 height 428
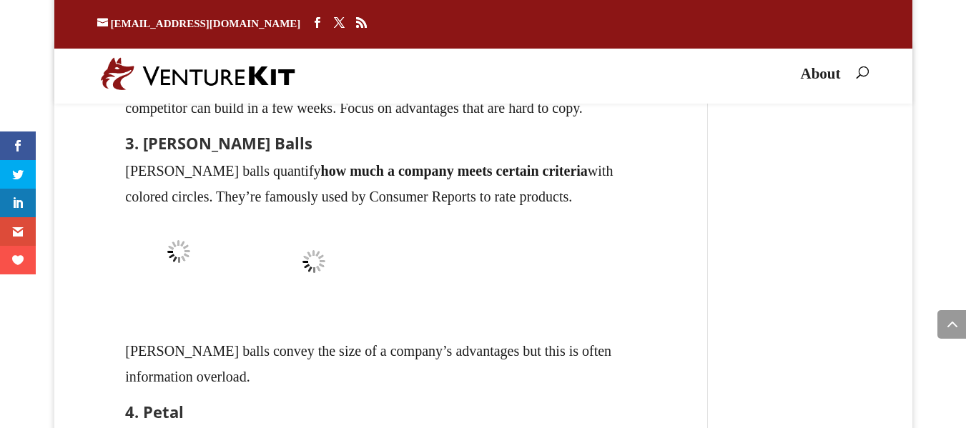
scroll to position [20667, 0]
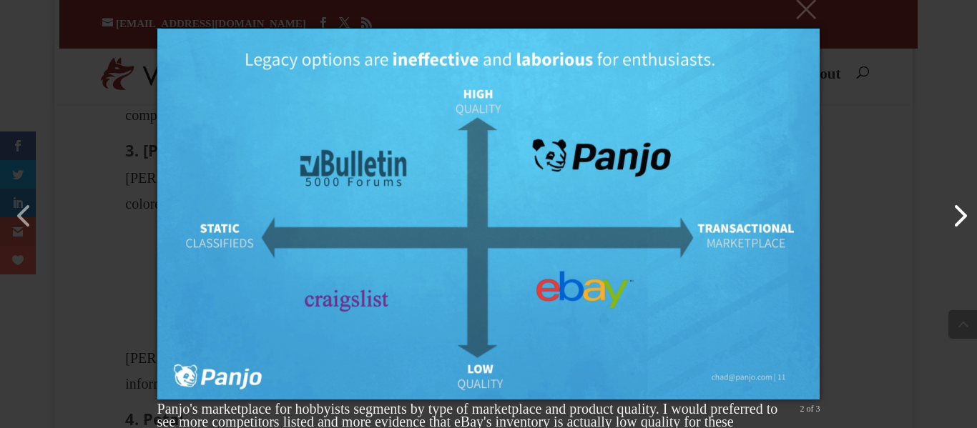
click at [936, 212] on button "button" at bounding box center [953, 209] width 34 height 34
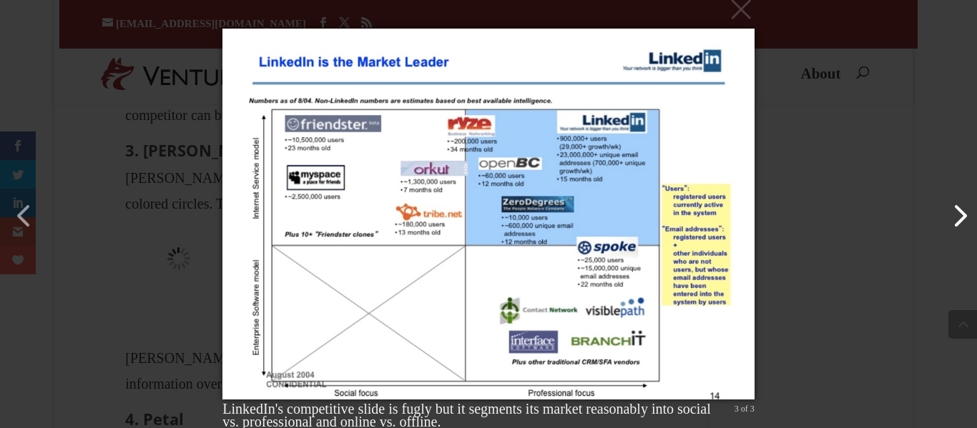
click at [957, 223] on button "button" at bounding box center [953, 209] width 34 height 34
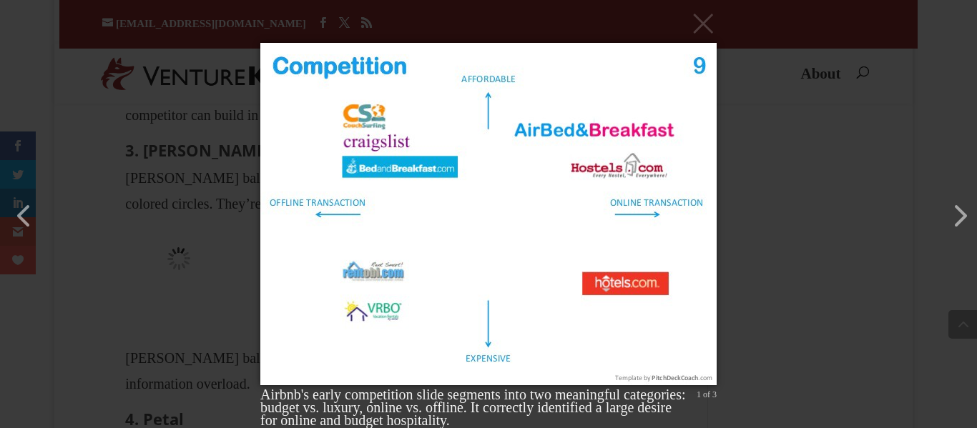
click at [857, 197] on div "× Airbnb's early competition slide segments into two meaningful categories: bud…" at bounding box center [488, 214] width 977 height 428
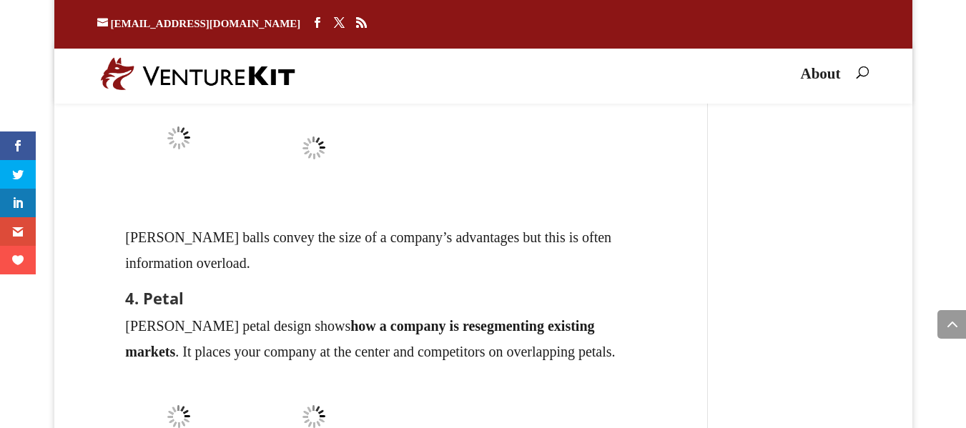
scroll to position [20782, 0]
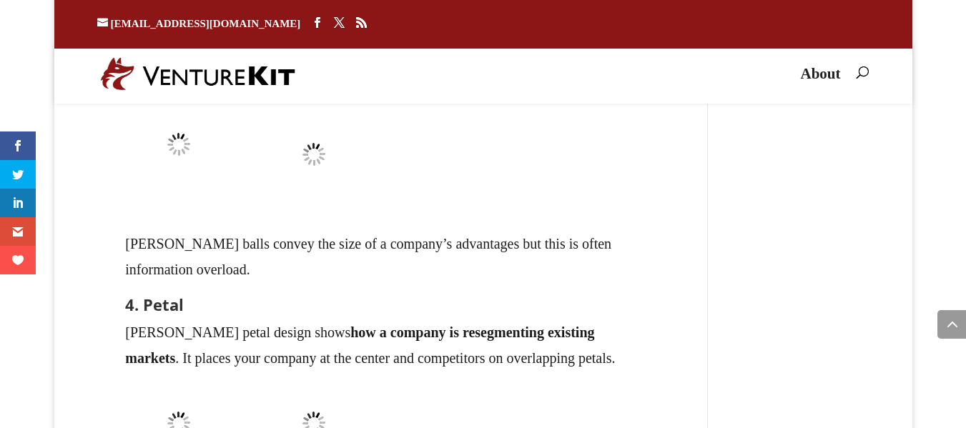
drag, startPoint x: 500, startPoint y: 182, endPoint x: 397, endPoint y: 179, distance: 103.1
drag, startPoint x: 256, startPoint y: 180, endPoint x: 530, endPoint y: 184, distance: 274.0
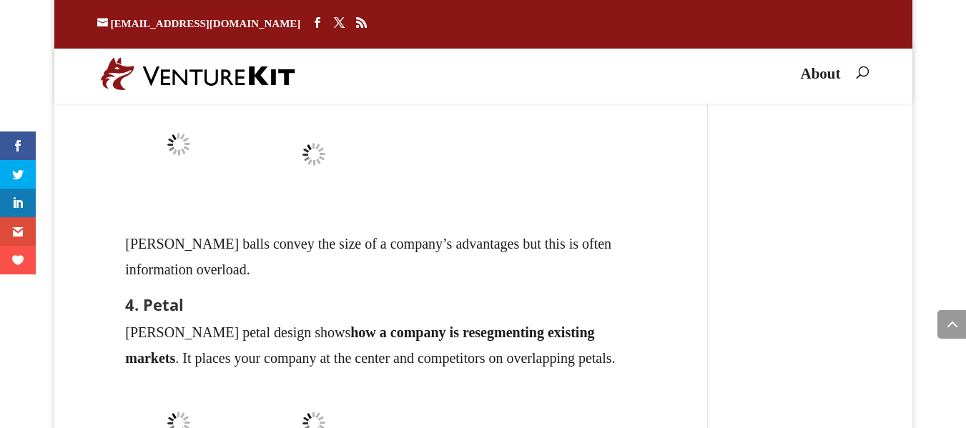
drag, startPoint x: 619, startPoint y: 184, endPoint x: 632, endPoint y: 184, distance: 12.9
drag, startPoint x: 263, startPoint y: 211, endPoint x: 472, endPoint y: 207, distance: 208.9
drag, startPoint x: 562, startPoint y: 207, endPoint x: 609, endPoint y: 205, distance: 47.3
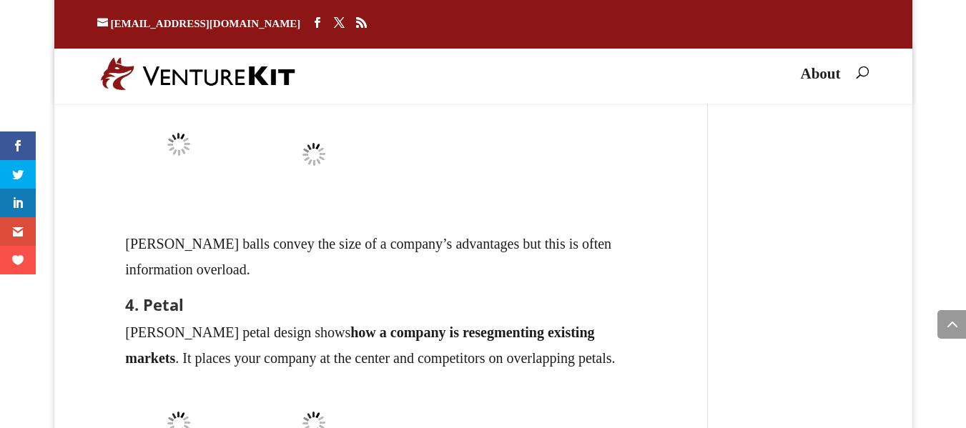
drag, startPoint x: 341, startPoint y: 211, endPoint x: 210, endPoint y: 182, distance: 134.8
drag, startPoint x: 187, startPoint y: 175, endPoint x: 340, endPoint y: 169, distance: 153.2
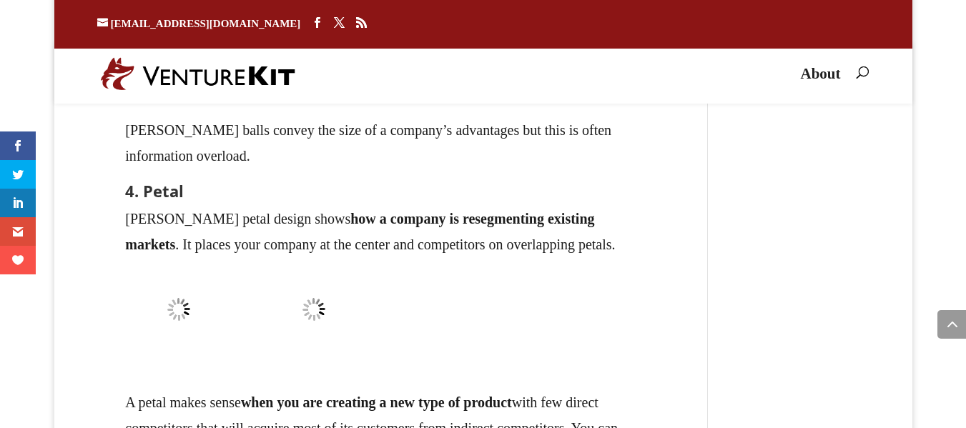
scroll to position [20896, 0]
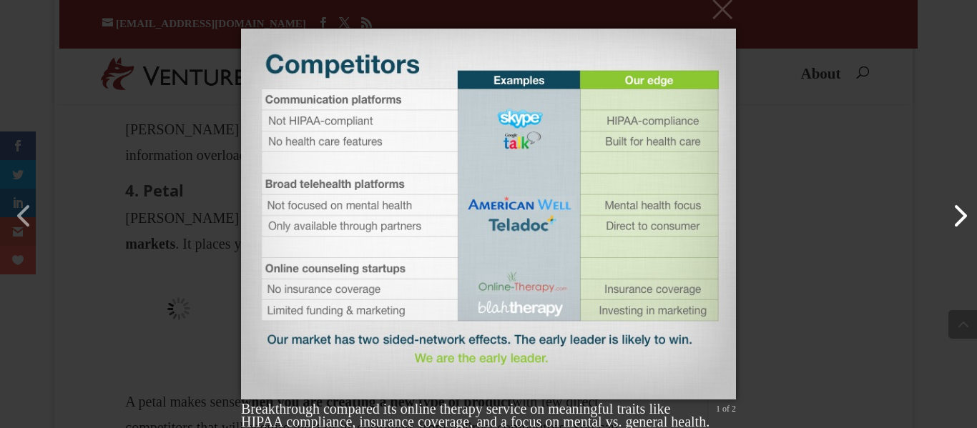
click at [947, 219] on button "button" at bounding box center [953, 209] width 34 height 34
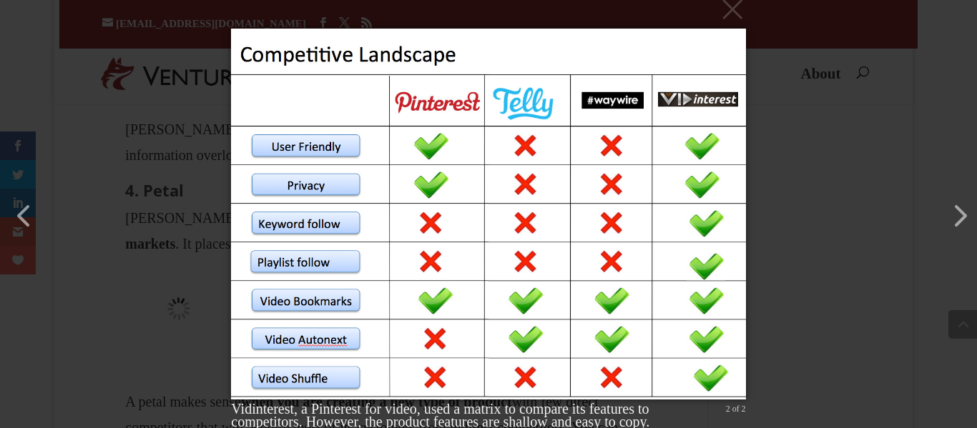
click at [873, 97] on div "× Vidinterest, a Pinterest for video, used a matrix to compare its features to …" at bounding box center [488, 214] width 977 height 428
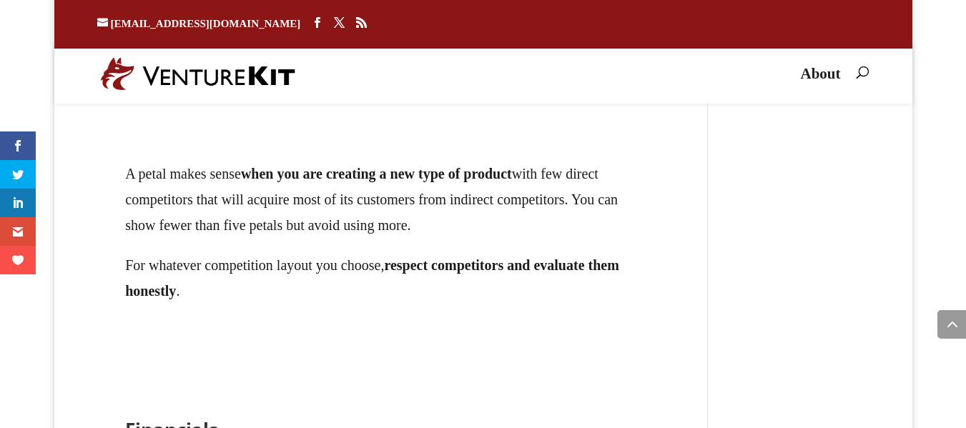
scroll to position [21125, 0]
drag, startPoint x: 149, startPoint y: 222, endPoint x: 192, endPoint y: 230, distance: 43.8
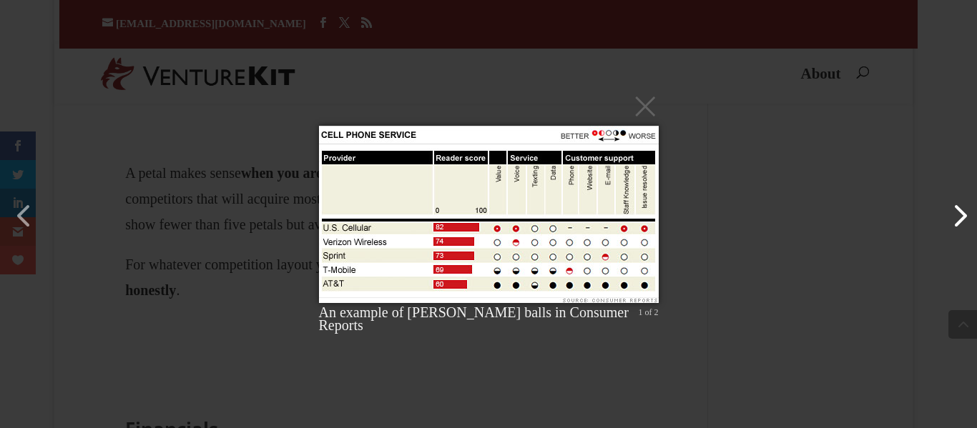
click at [954, 218] on button "button" at bounding box center [953, 209] width 34 height 34
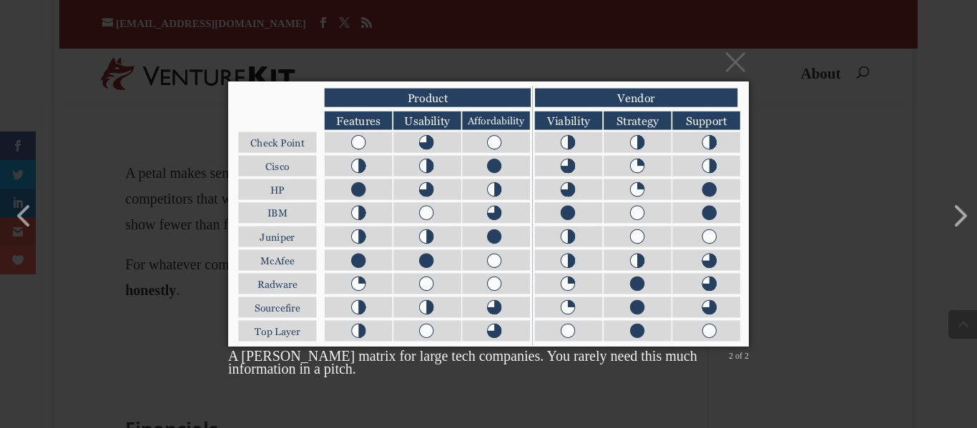
click at [858, 178] on div "× A [PERSON_NAME] matrix for large tech companies. You rarely need this much in…" at bounding box center [488, 214] width 977 height 428
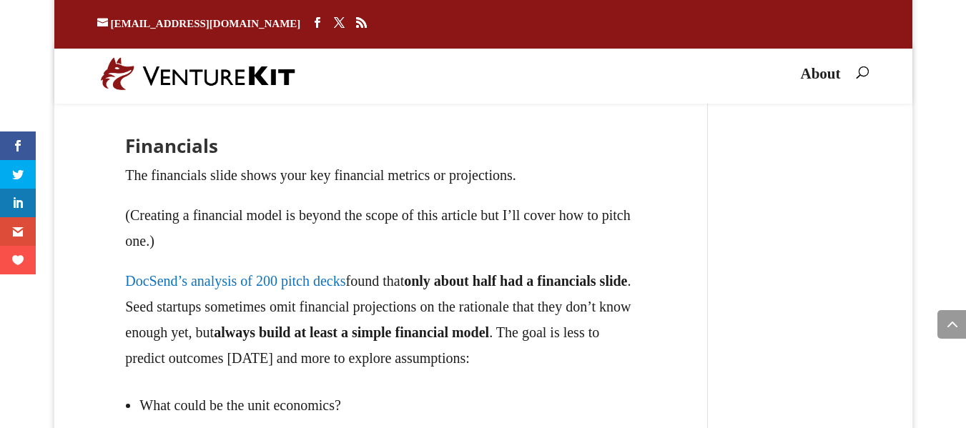
scroll to position [21411, 0]
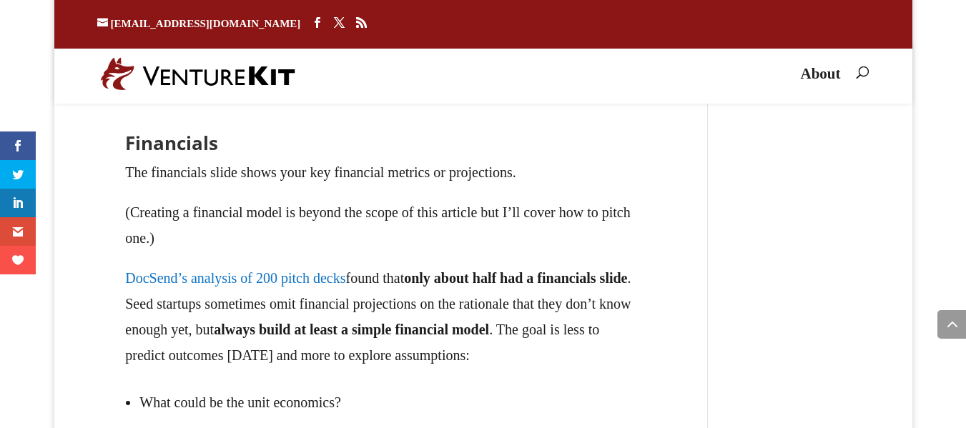
drag, startPoint x: 107, startPoint y: 207, endPoint x: 132, endPoint y: 204, distance: 24.5
drag, startPoint x: 250, startPoint y: 211, endPoint x: 414, endPoint y: 226, distance: 165.2
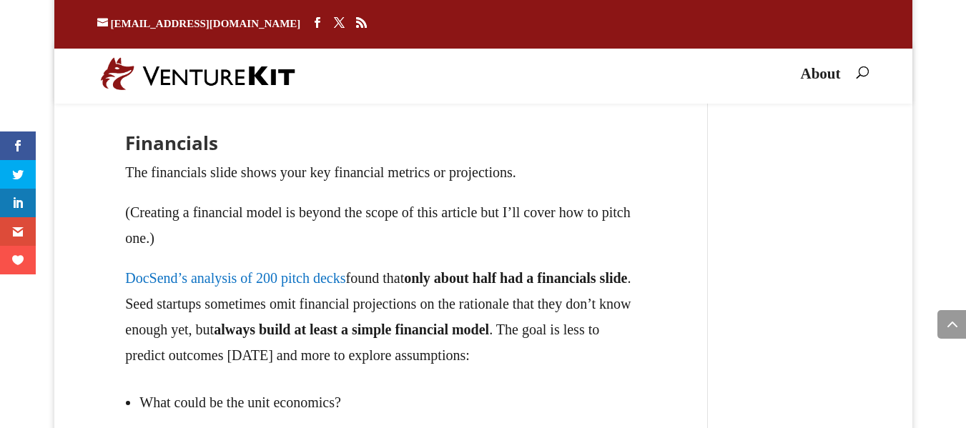
drag, startPoint x: 135, startPoint y: 212, endPoint x: 123, endPoint y: 206, distance: 13.4
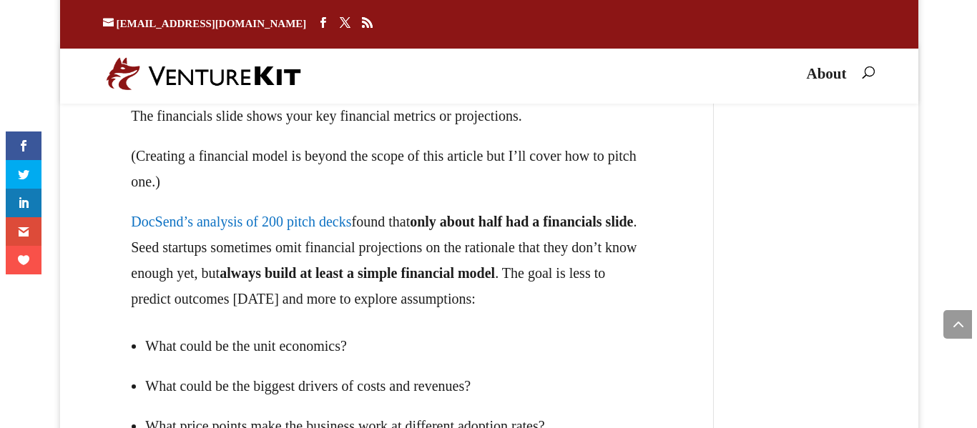
scroll to position [21469, 0]
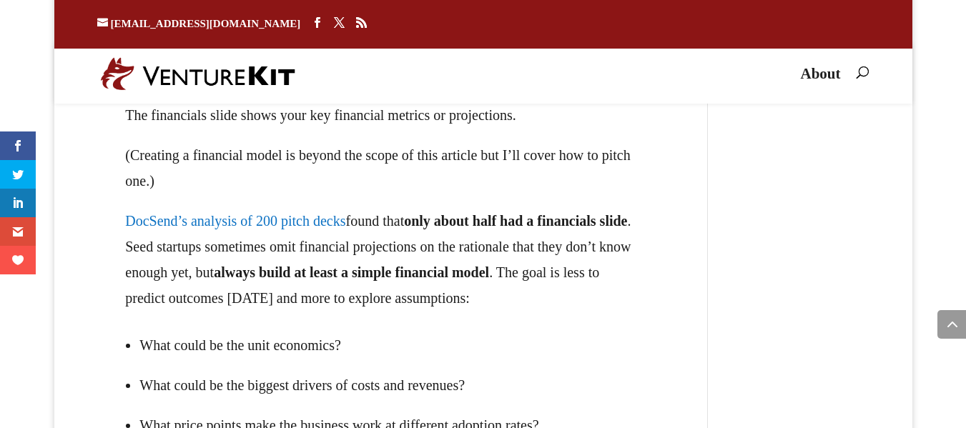
drag, startPoint x: 223, startPoint y: 183, endPoint x: 536, endPoint y: 184, distance: 313.3
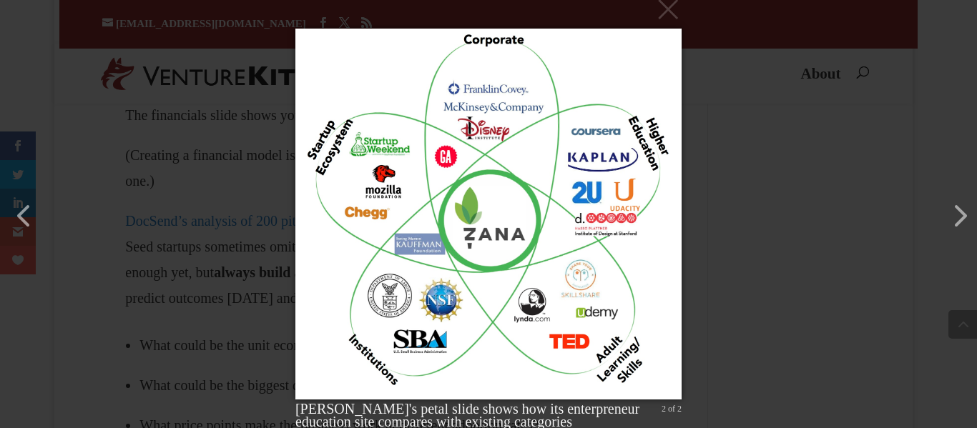
click at [762, 178] on div "× [PERSON_NAME]'s petal slide shows how its enterpreneur education site compare…" at bounding box center [488, 214] width 977 height 428
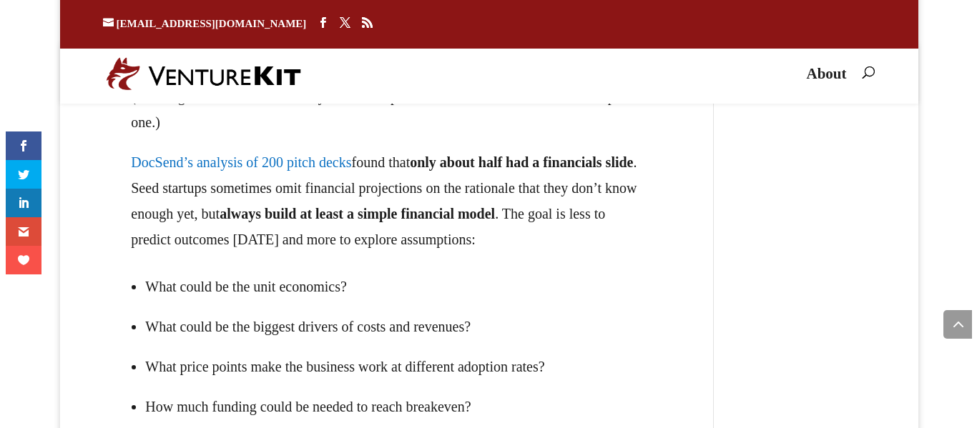
scroll to position [21526, 0]
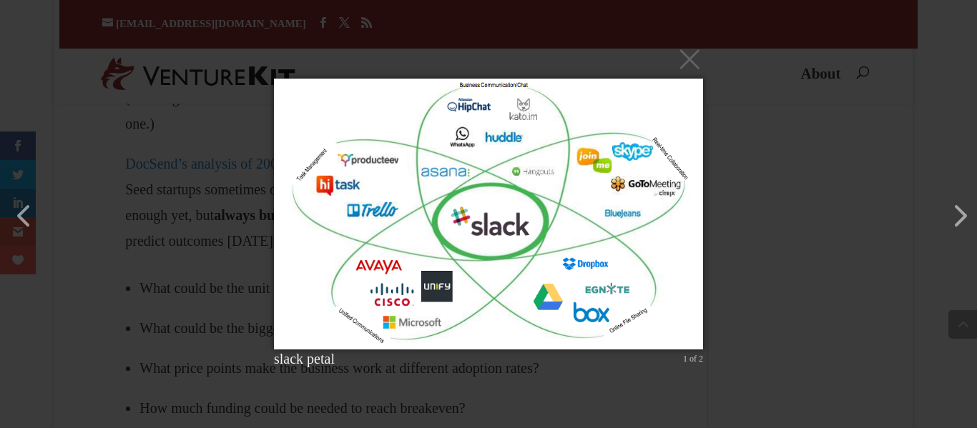
click at [857, 231] on div "× slack petal 1 of 2 Loading..." at bounding box center [488, 214] width 977 height 428
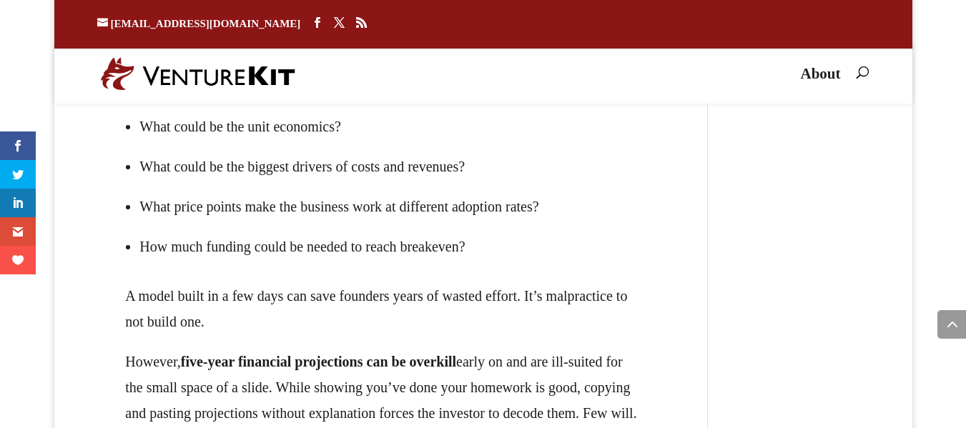
scroll to position [21640, 0]
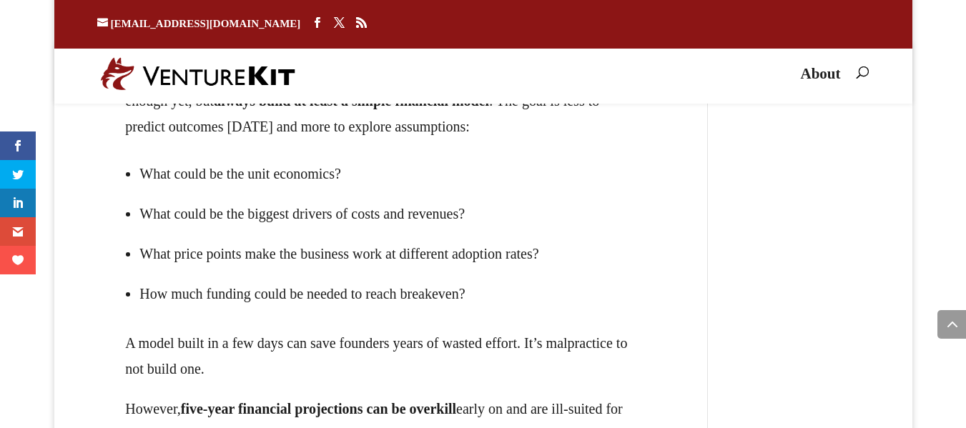
drag, startPoint x: 167, startPoint y: 289, endPoint x: 589, endPoint y: 350, distance: 426.4
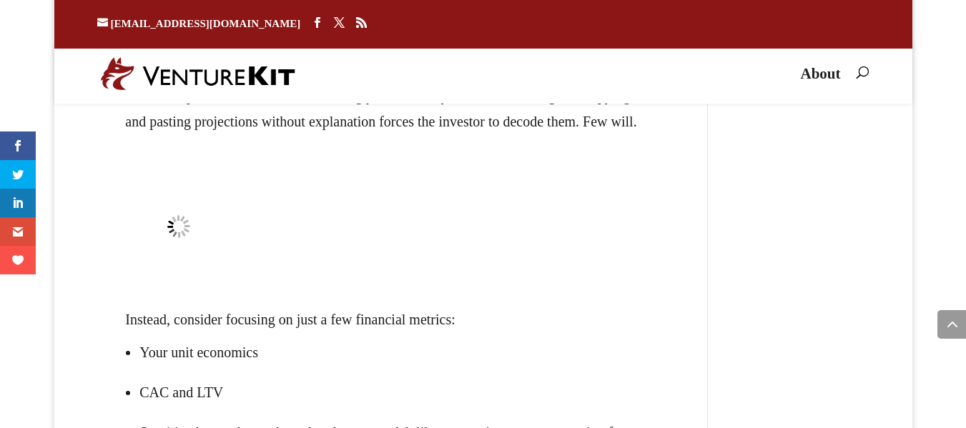
scroll to position [21983, 0]
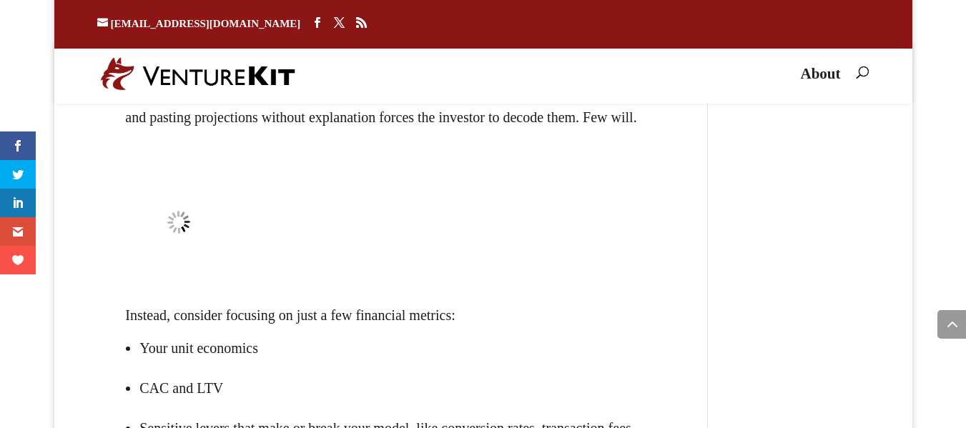
drag, startPoint x: 170, startPoint y: 129, endPoint x: 253, endPoint y: 212, distance: 117.8
drag, startPoint x: 118, startPoint y: 237, endPoint x: 473, endPoint y: 253, distance: 355.1
click at [473, 253] on div "Financials The financials slide shows your key financial metrics or projections…" at bounding box center [381, 362] width 569 height 1757
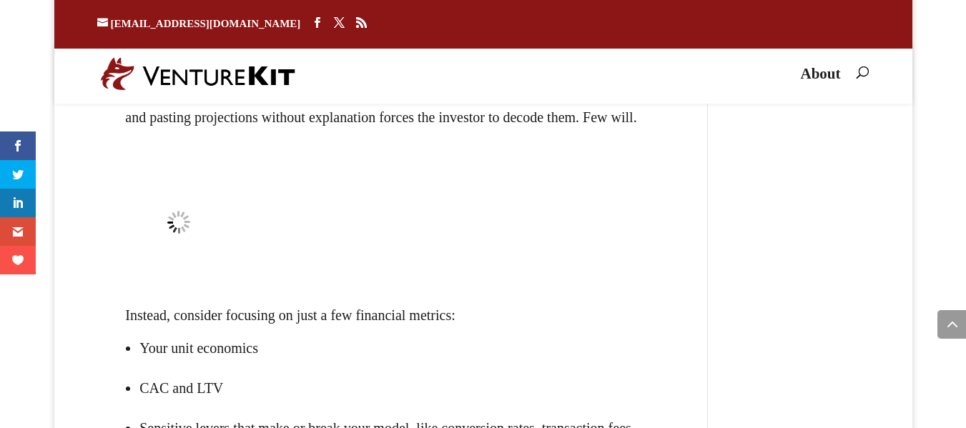
drag, startPoint x: 237, startPoint y: 258, endPoint x: 347, endPoint y: 283, distance: 112.1
drag, startPoint x: 337, startPoint y: 305, endPoint x: 636, endPoint y: 338, distance: 300.8
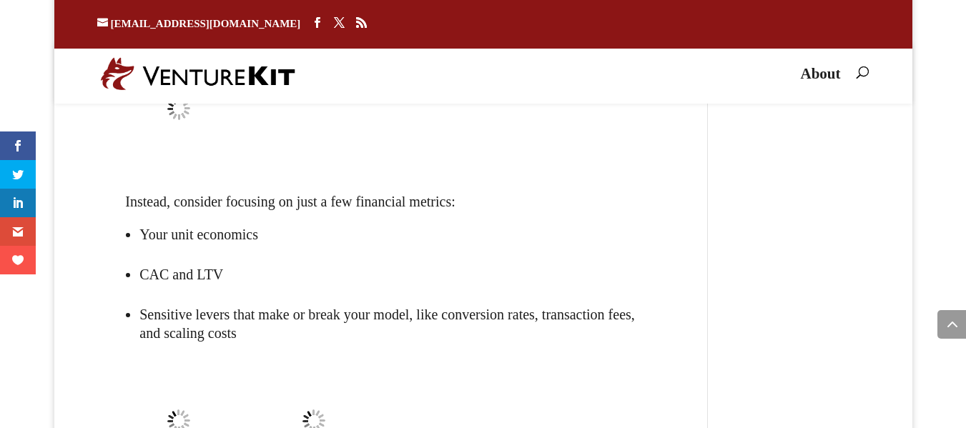
scroll to position [22098, 0]
drag, startPoint x: 107, startPoint y: 264, endPoint x: 327, endPoint y: 280, distance: 220.9
click at [480, 270] on div "Financials The financials slide shows your key financial metrics or projections…" at bounding box center [381, 247] width 569 height 1757
drag, startPoint x: 252, startPoint y: 303, endPoint x: 484, endPoint y: 304, distance: 231.7
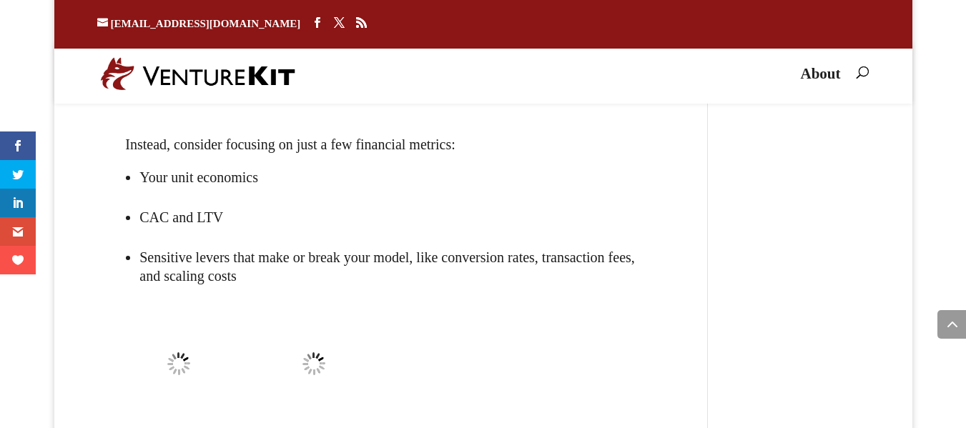
scroll to position [22155, 0]
drag, startPoint x: 211, startPoint y: 302, endPoint x: 634, endPoint y: 298, distance: 423.4
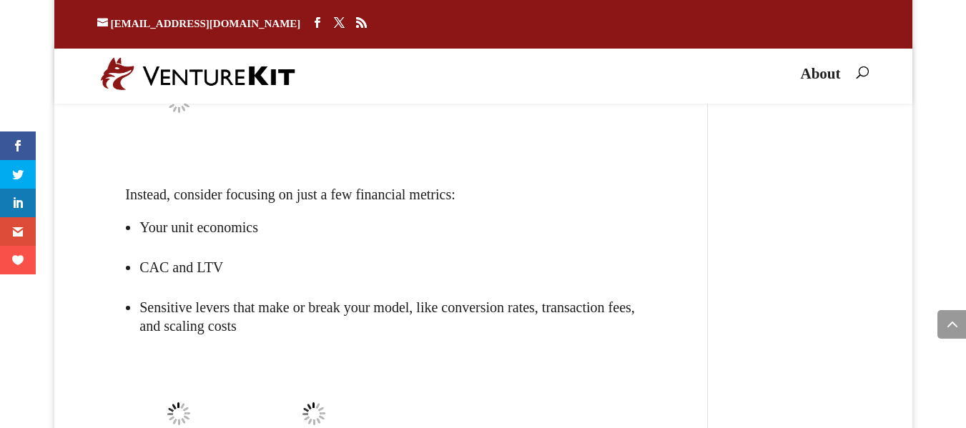
scroll to position [22098, 0]
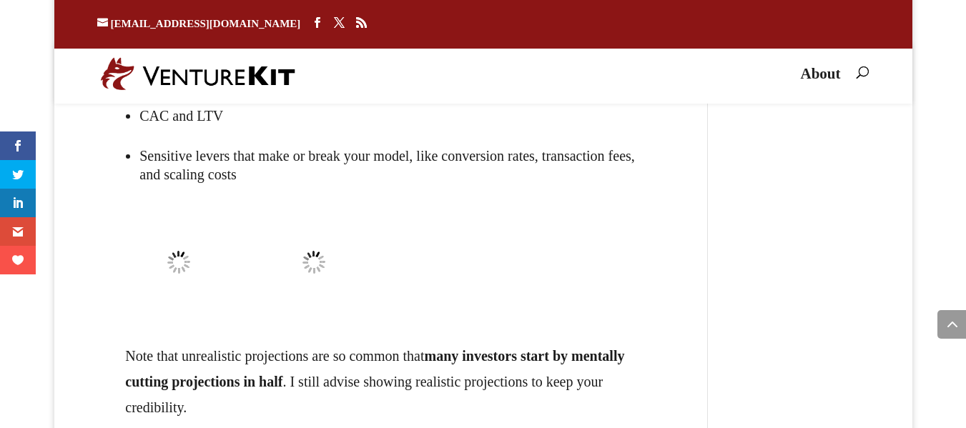
scroll to position [22257, 0]
drag, startPoint x: 247, startPoint y: 196, endPoint x: 576, endPoint y: 232, distance: 330.3
copy div "The goal is less to predict outcomes [DATE] and more to explore assumptions: Wh…"
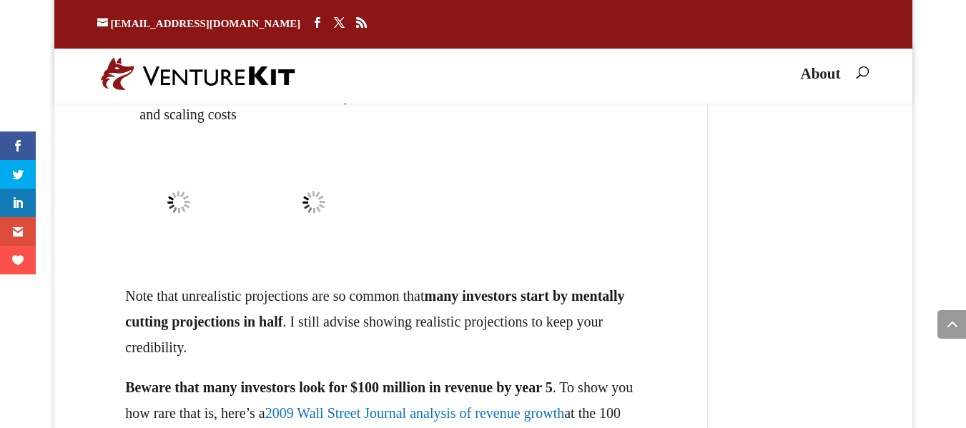
scroll to position [22372, 0]
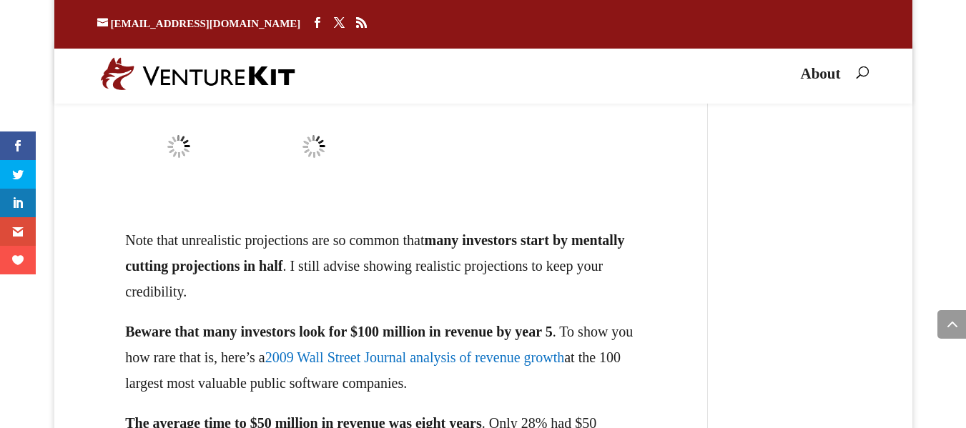
drag, startPoint x: 153, startPoint y: 247, endPoint x: 213, endPoint y: 278, distance: 67.5
drag, startPoint x: 236, startPoint y: 225, endPoint x: 619, endPoint y: 250, distance: 383.5
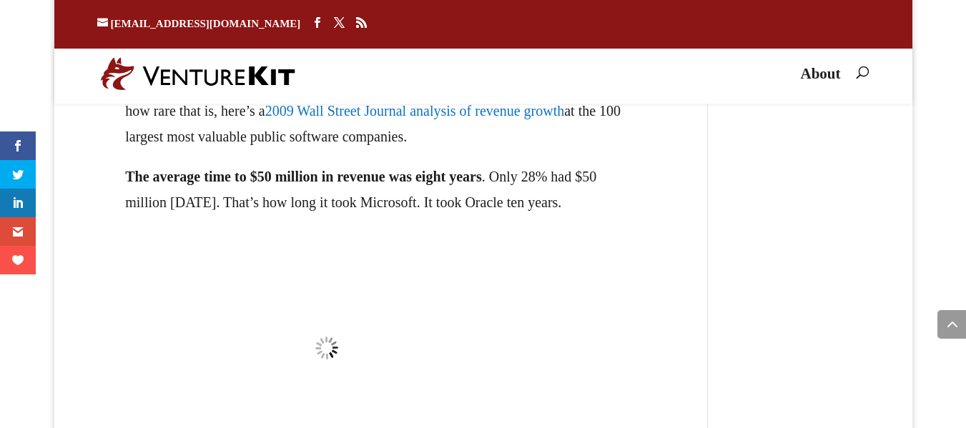
scroll to position [22658, 0]
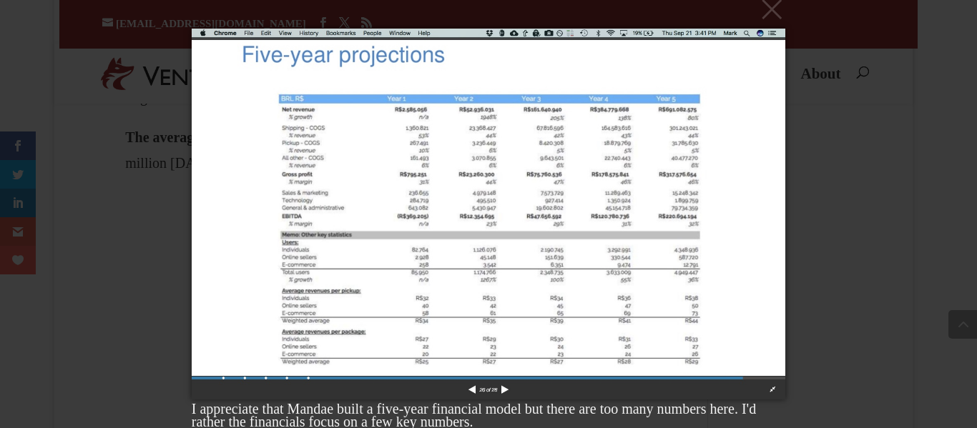
click at [867, 190] on div "× I appreciate that Mandae built a five-year financial model but there are too …" at bounding box center [488, 214] width 977 height 428
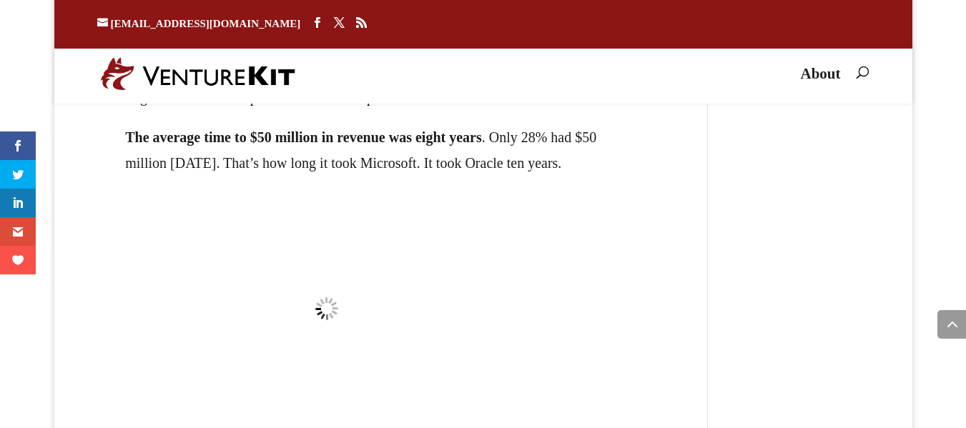
drag, startPoint x: 142, startPoint y: 232, endPoint x: 338, endPoint y: 263, distance: 199.1
drag, startPoint x: 145, startPoint y: 257, endPoint x: 564, endPoint y: 345, distance: 428.3
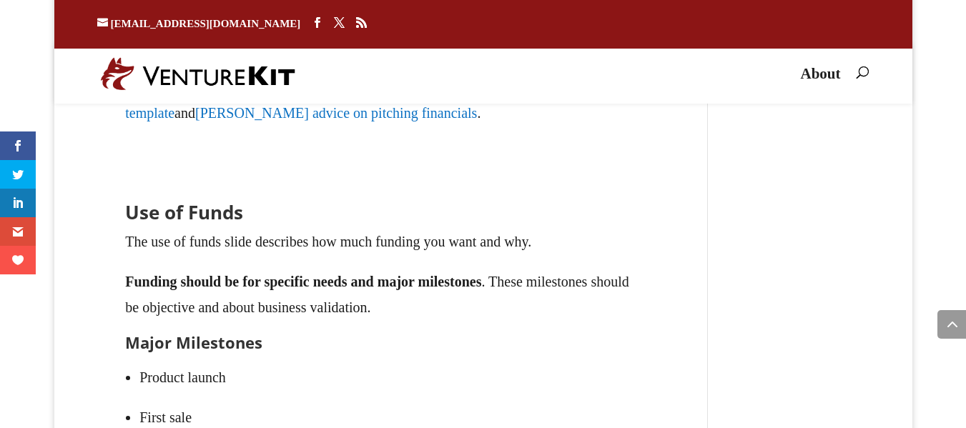
scroll to position [23061, 0]
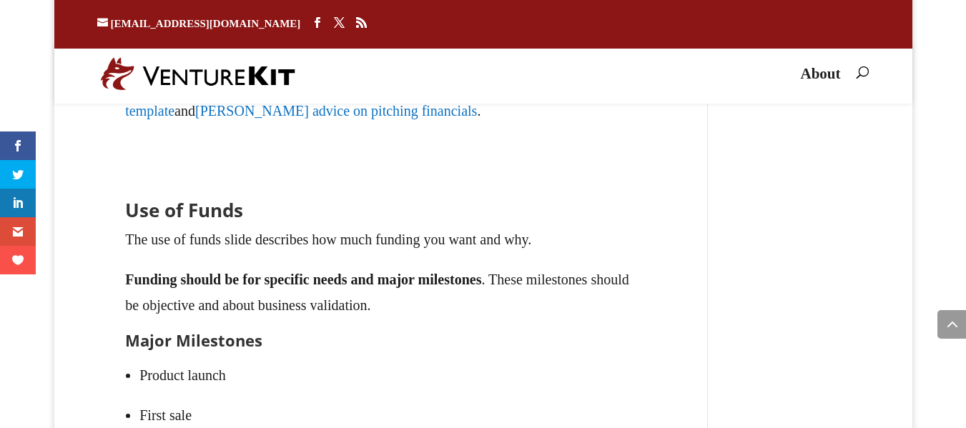
drag, startPoint x: 112, startPoint y: 222, endPoint x: 144, endPoint y: 249, distance: 41.7
copy p "Beware that many investors look for $100 million in revenue by year 5 ."
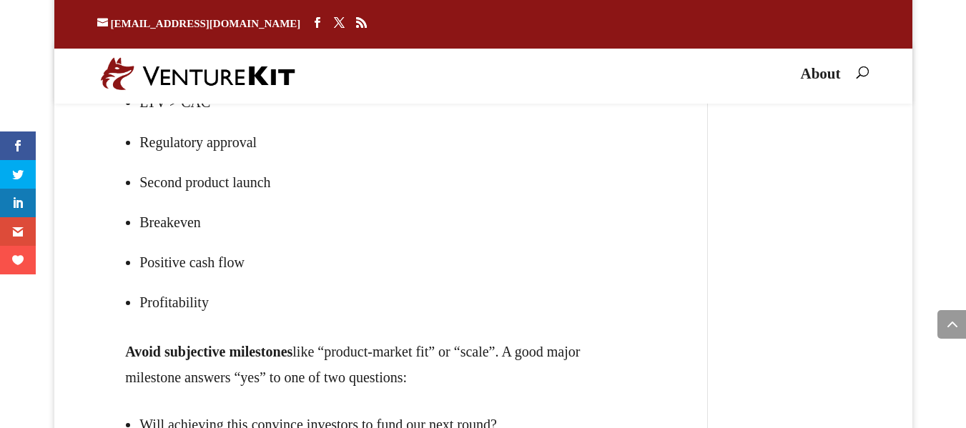
scroll to position [23576, 0]
drag, startPoint x: 318, startPoint y: 147, endPoint x: 397, endPoint y: 162, distance: 80.7
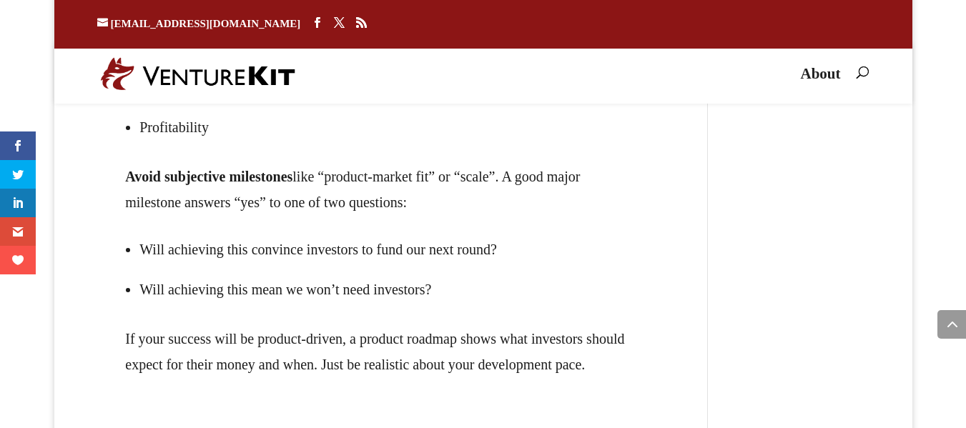
scroll to position [23748, 0]
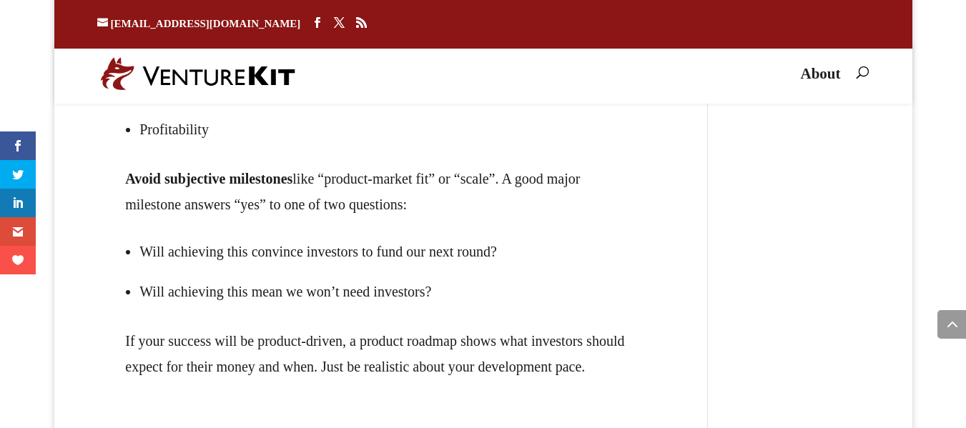
drag, startPoint x: 127, startPoint y: 202, endPoint x: 561, endPoint y: 203, distance: 434.9
copy p "Funding should be for specific needs and major milestones ."
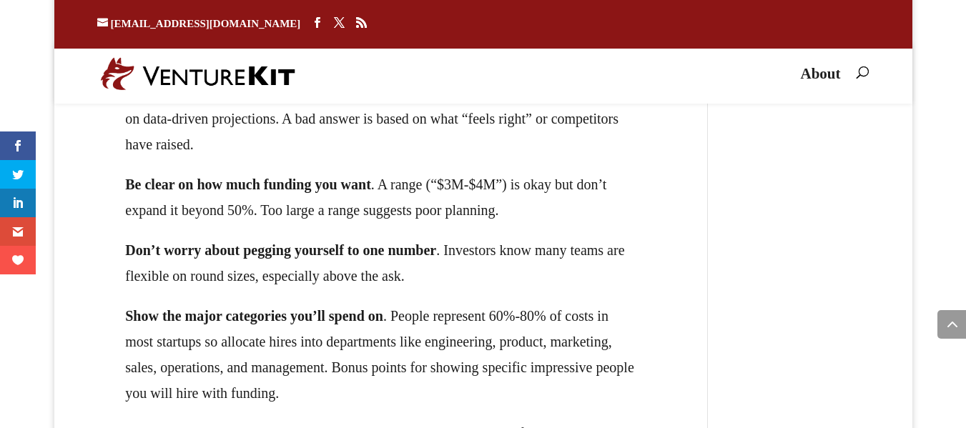
scroll to position [24320, 0]
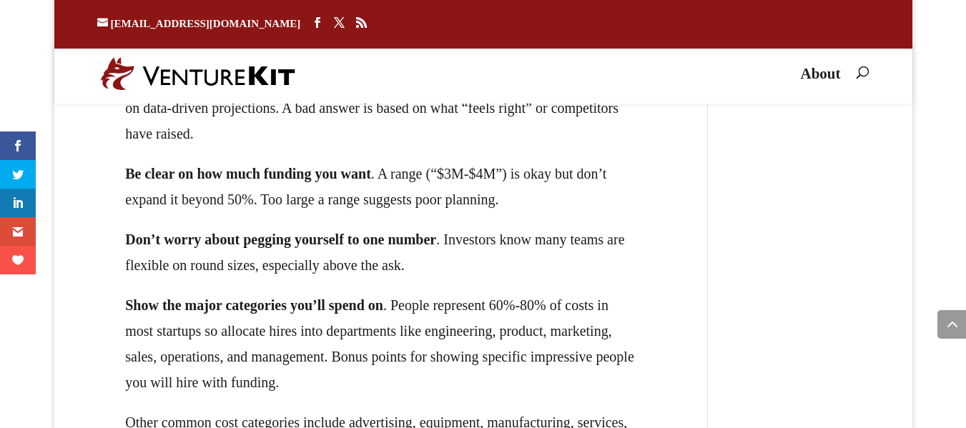
drag, startPoint x: 564, startPoint y: 217, endPoint x: 563, endPoint y: 326, distance: 108.7
copy div "good major milestone answers “yes” to one of two questions: [PERSON_NAME] achie…"
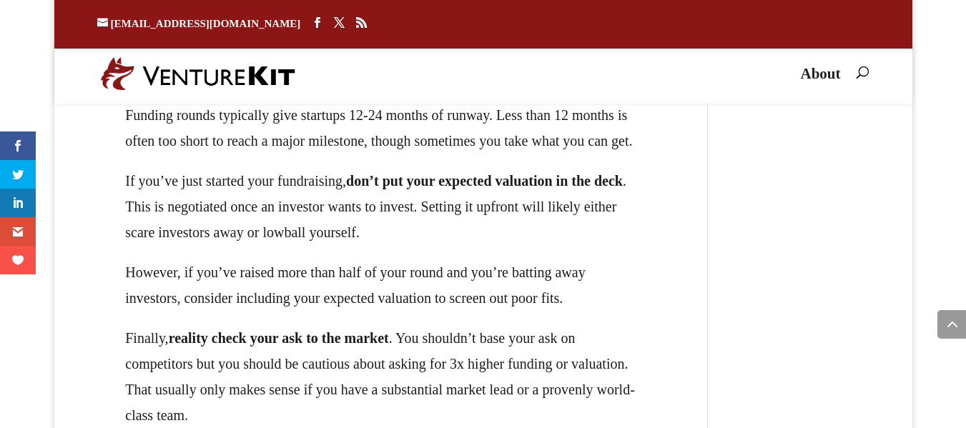
scroll to position [24835, 0]
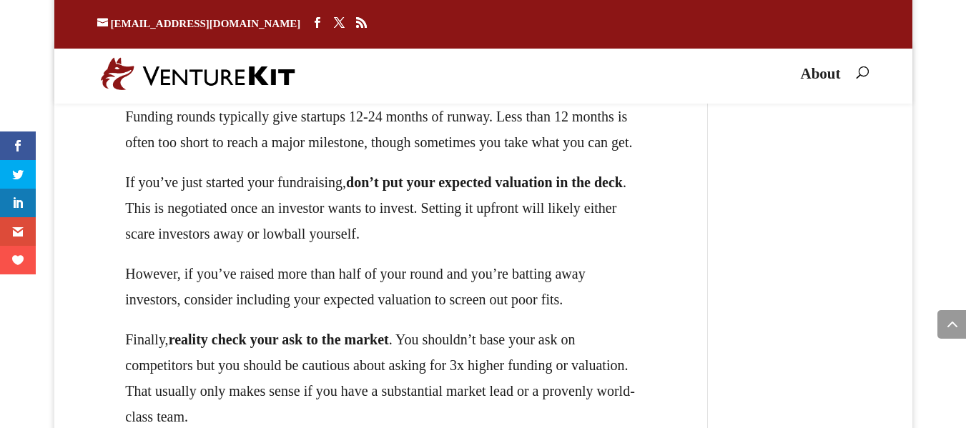
drag, startPoint x: 334, startPoint y: 193, endPoint x: 451, endPoint y: 202, distance: 117.7
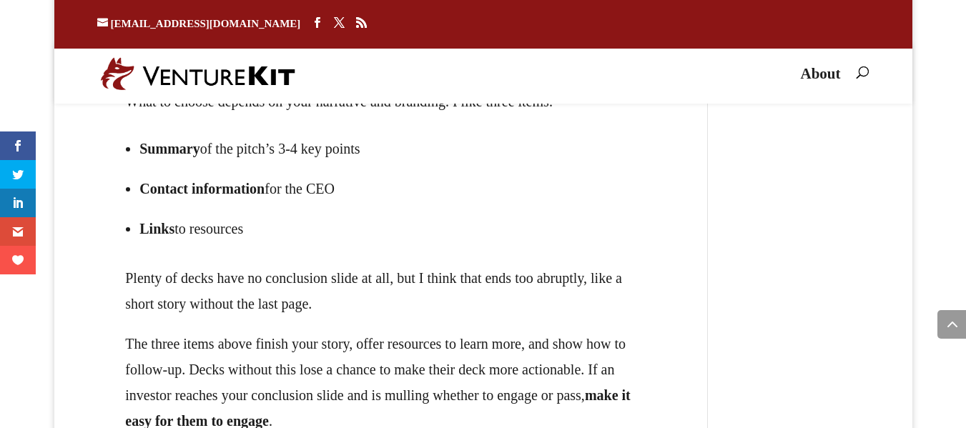
scroll to position [25350, 0]
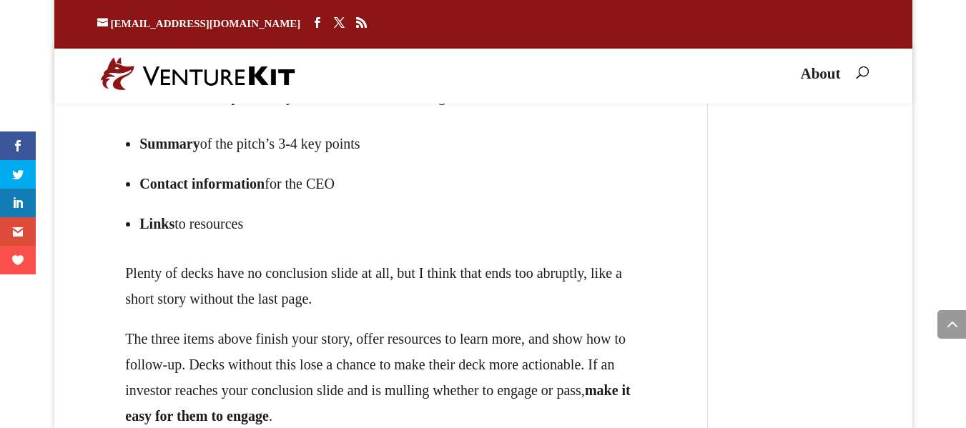
drag, startPoint x: 253, startPoint y: 215, endPoint x: 620, endPoint y: 256, distance: 369.2
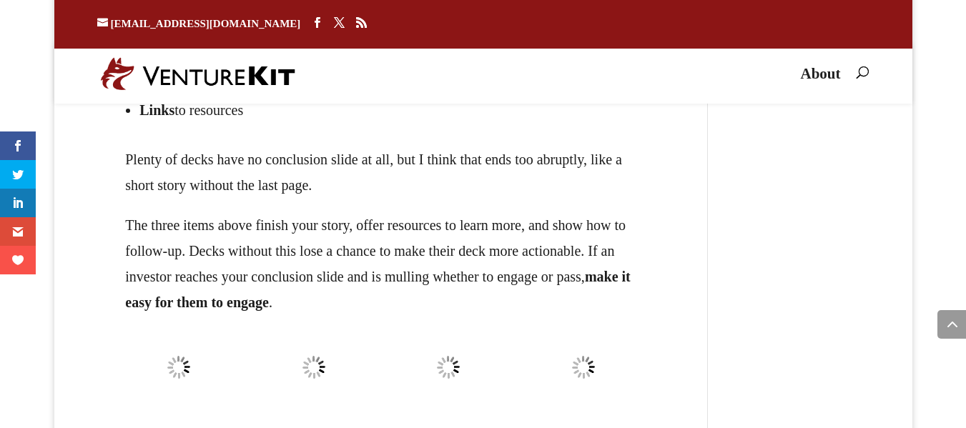
scroll to position [25464, 0]
drag, startPoint x: 485, startPoint y: 212, endPoint x: 254, endPoint y: 232, distance: 231.9
drag, startPoint x: 370, startPoint y: 208, endPoint x: 382, endPoint y: 214, distance: 13.4
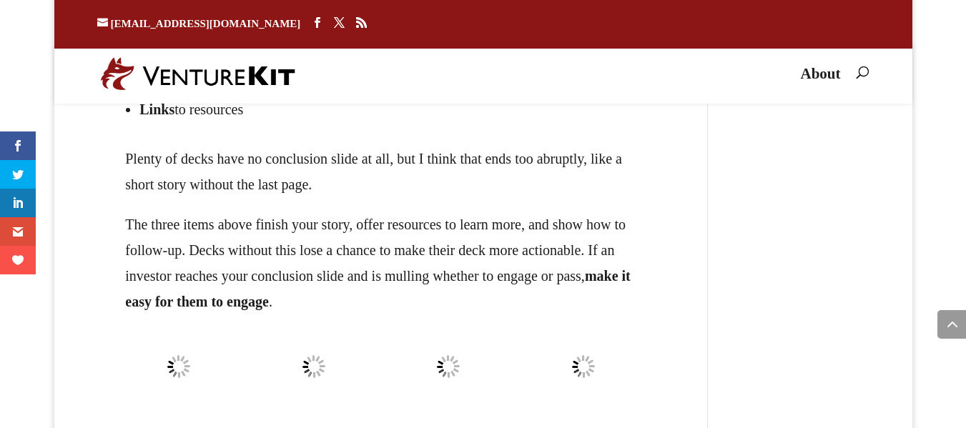
drag, startPoint x: 376, startPoint y: 213, endPoint x: 568, endPoint y: 273, distance: 200.7
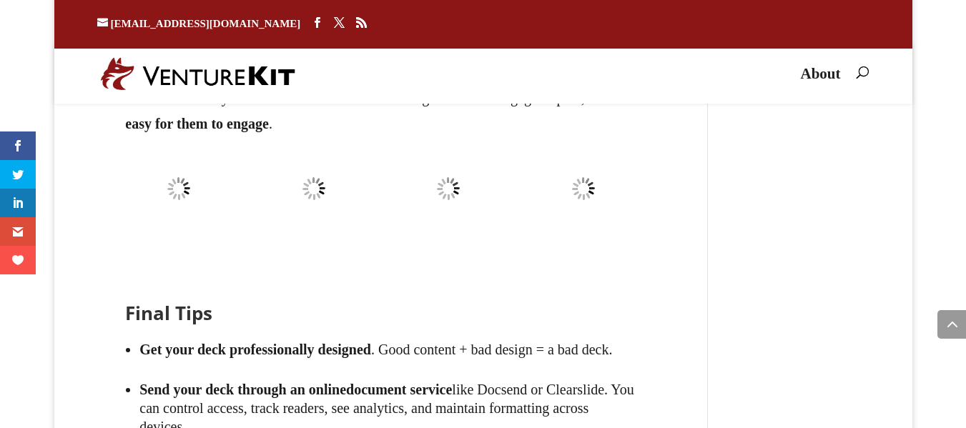
scroll to position [25636, 0]
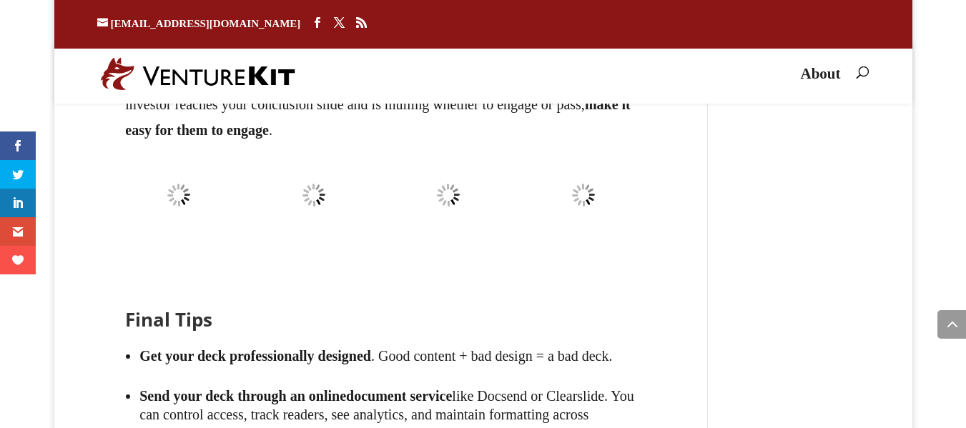
drag, startPoint x: 469, startPoint y: 122, endPoint x: 532, endPoint y: 127, distance: 63.2
drag, startPoint x: 386, startPoint y: 157, endPoint x: 564, endPoint y: 160, distance: 178.1
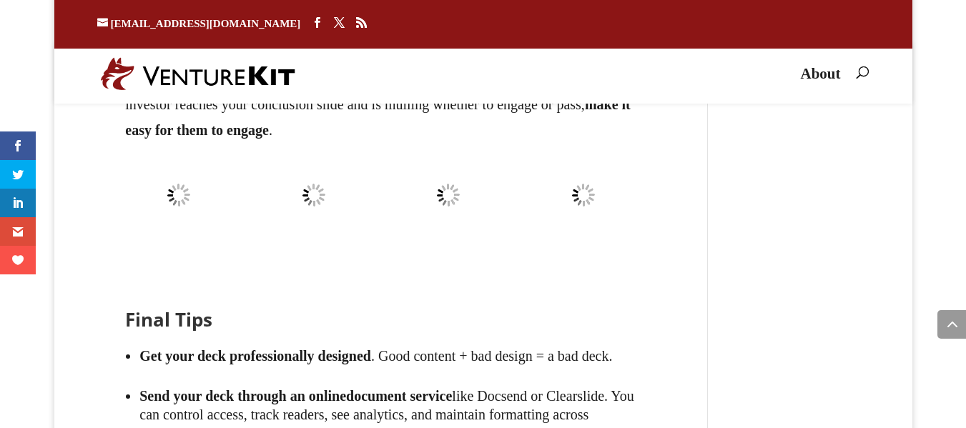
drag, startPoint x: 180, startPoint y: 200, endPoint x: 438, endPoint y: 195, distance: 259.0
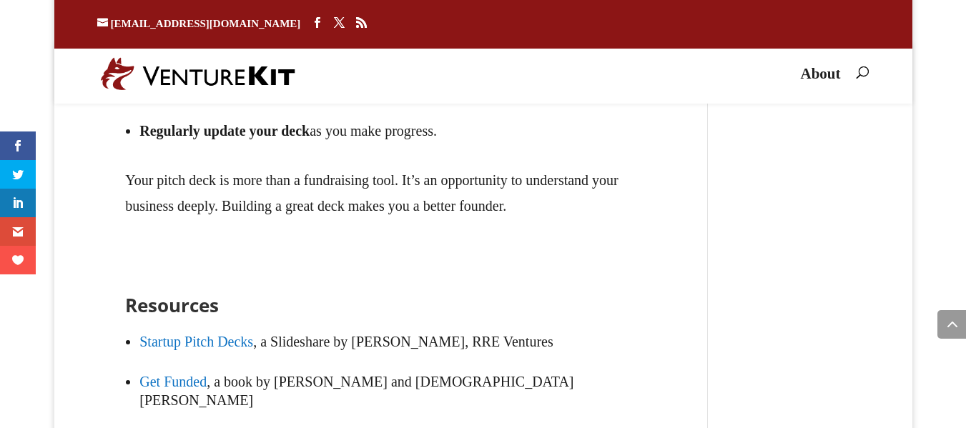
scroll to position [25979, 0]
drag, startPoint x: 145, startPoint y: 175, endPoint x: 505, endPoint y: 180, distance: 359.8
drag, startPoint x: 301, startPoint y: 258, endPoint x: 132, endPoint y: 158, distance: 196.9
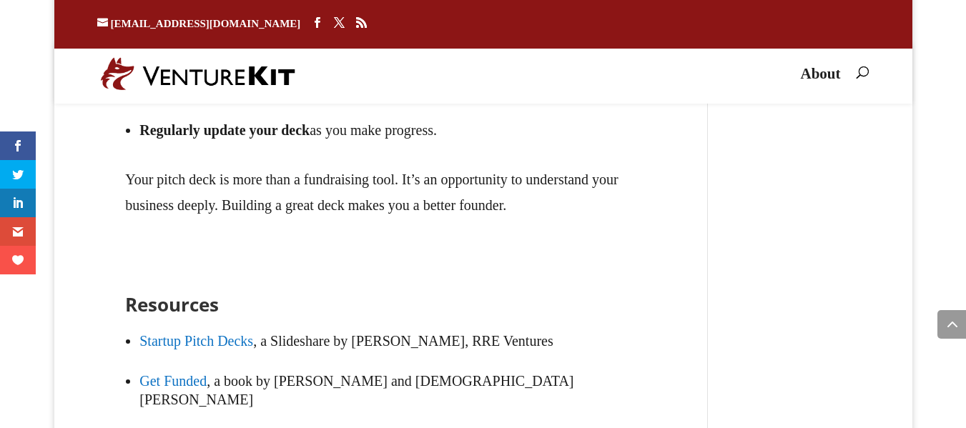
copy ul "Summary of the pitch’s 3-4 key points Contact information for the CEO Links to …"
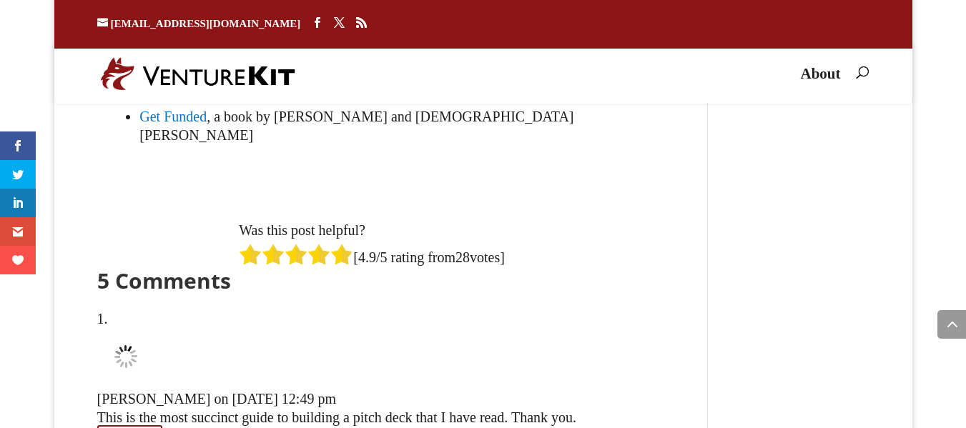
scroll to position [26265, 0]
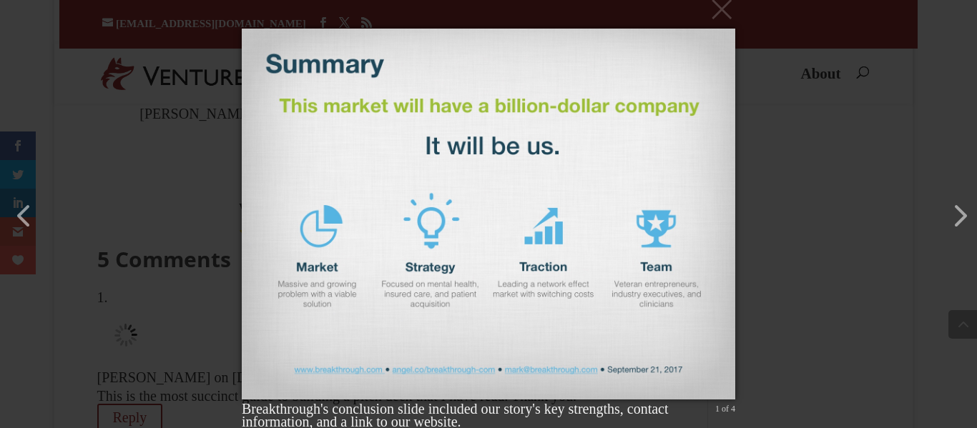
click at [860, 197] on div "× Breakthrough's conclusion slide included our story's key strengths, contact i…" at bounding box center [488, 214] width 977 height 428
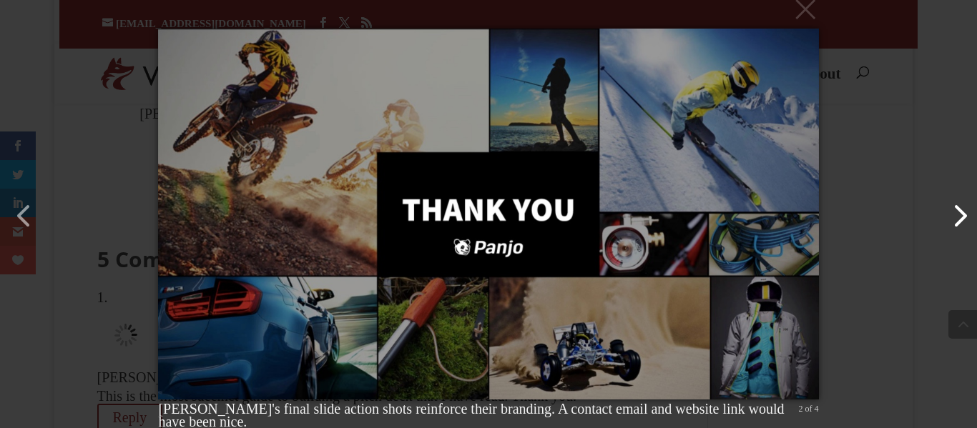
click at [962, 222] on button "button" at bounding box center [953, 209] width 34 height 34
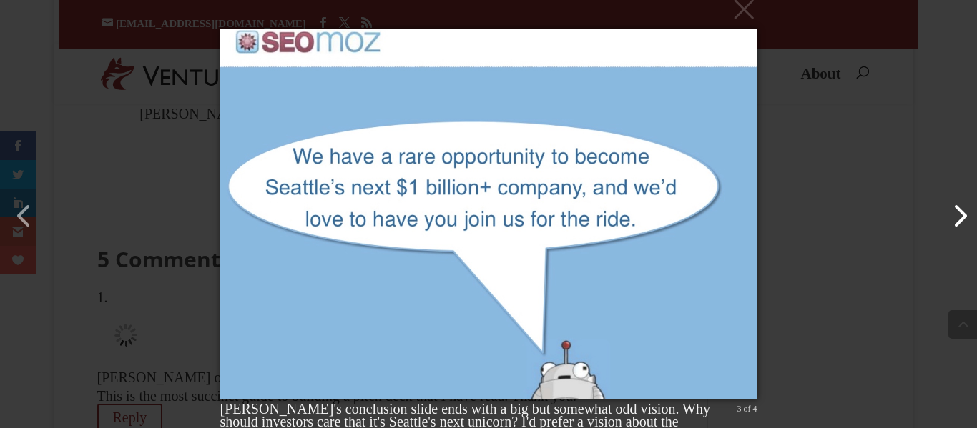
click at [943, 206] on button "button" at bounding box center [953, 209] width 34 height 34
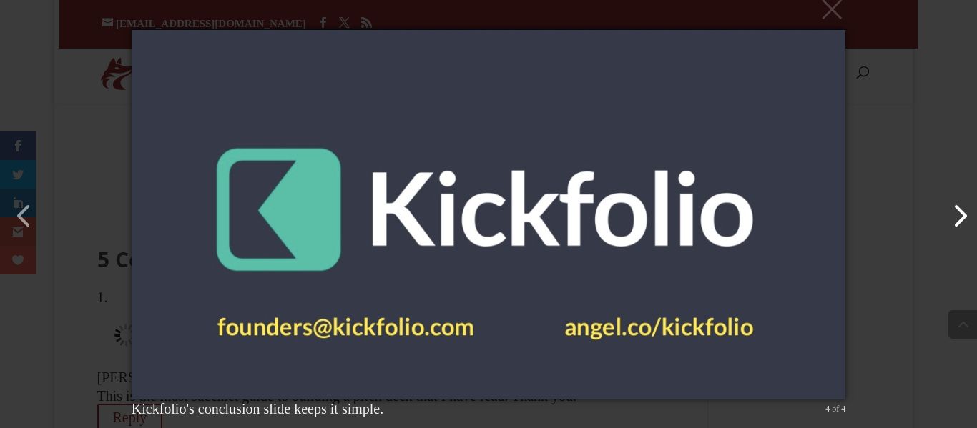
click at [943, 206] on button "button" at bounding box center [953, 209] width 34 height 34
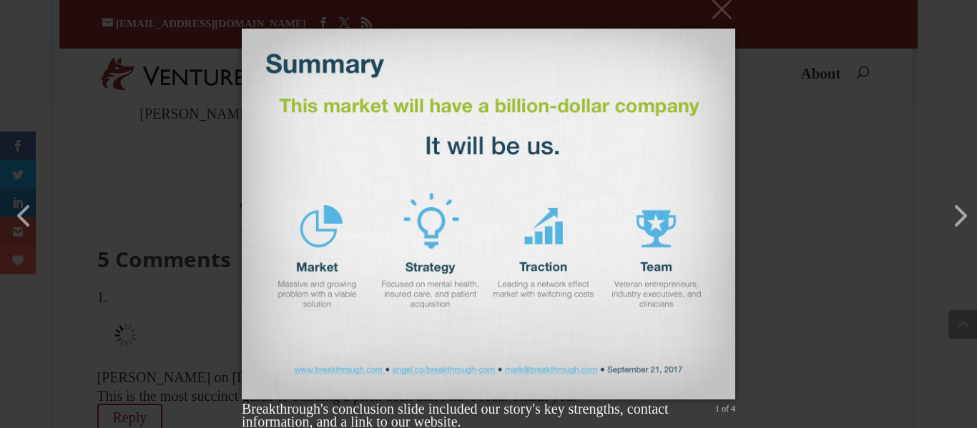
click at [892, 187] on div "× Breakthrough's conclusion slide included our story's key strengths, contact i…" at bounding box center [488, 214] width 977 height 428
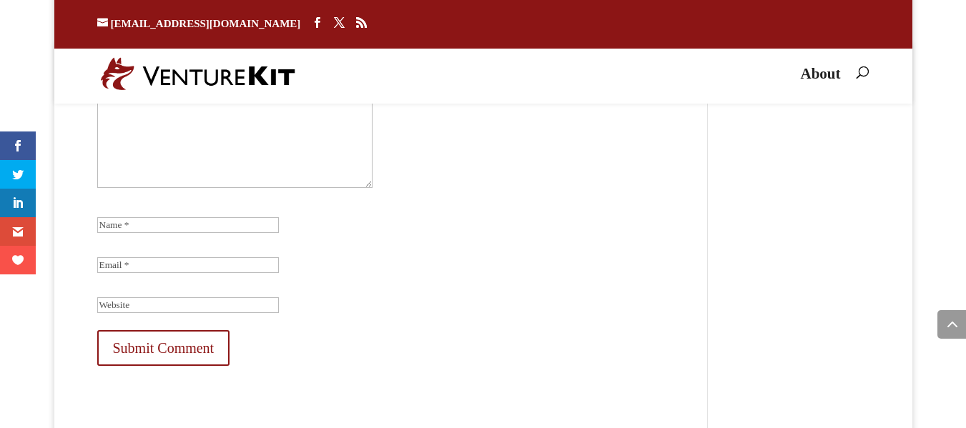
scroll to position [27352, 0]
